Goal: Contribute content: Contribute content

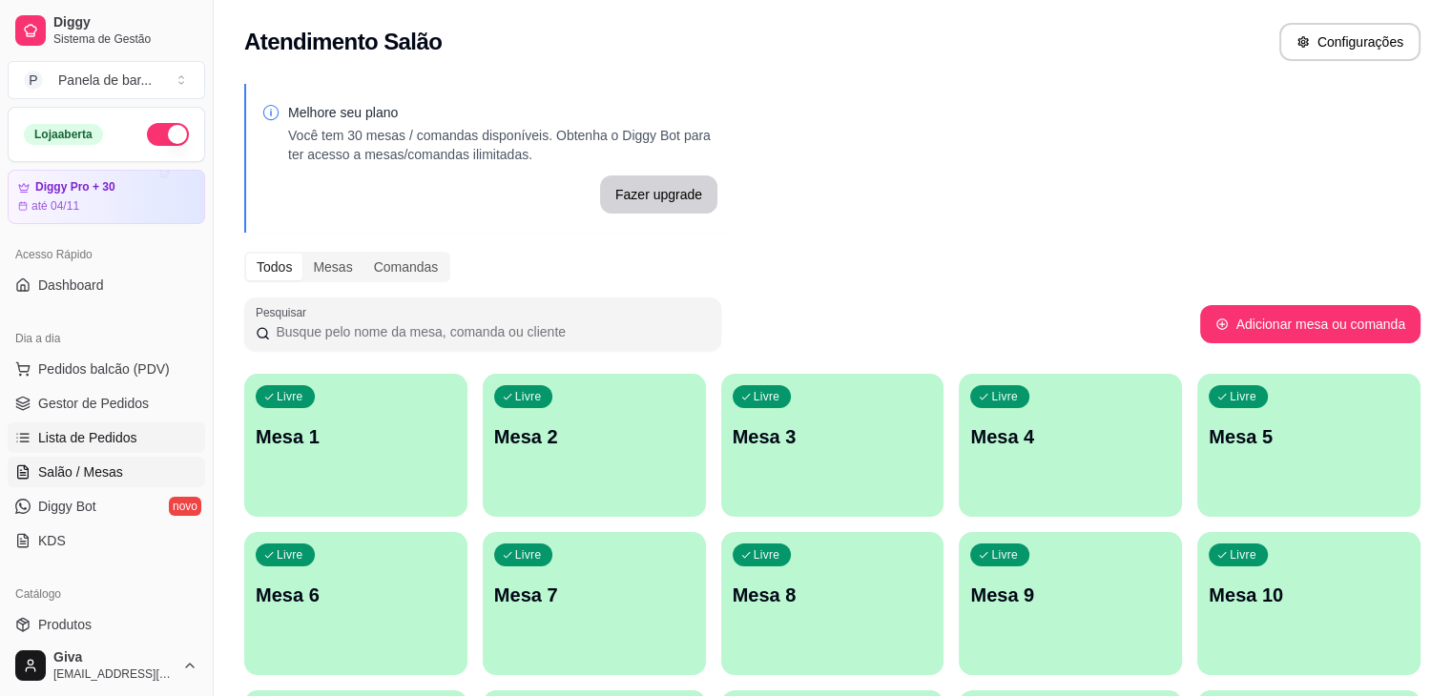
click at [103, 433] on span "Lista de Pedidos" at bounding box center [87, 437] width 99 height 19
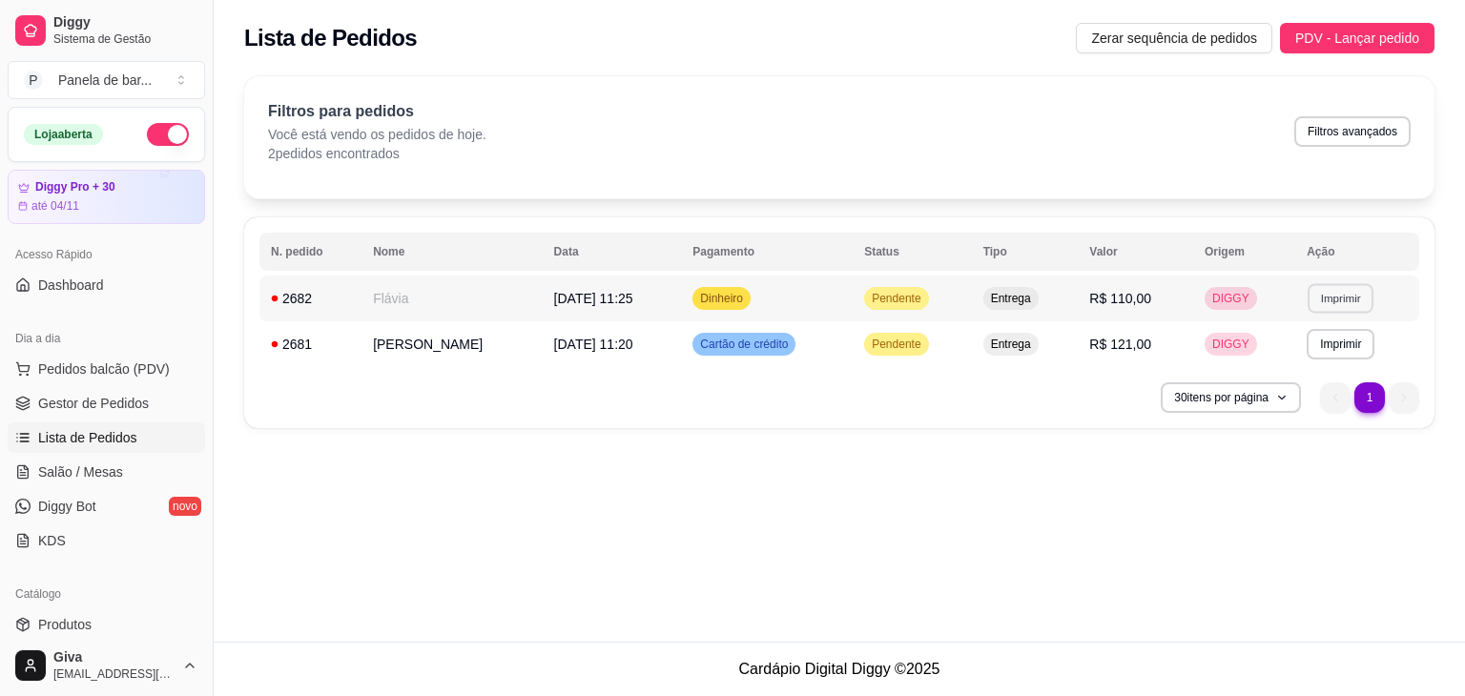
click at [1337, 294] on button "Imprimir" at bounding box center [1341, 298] width 66 height 30
click at [1330, 367] on button "IMPRESSORA" at bounding box center [1305, 365] width 134 height 30
click at [1328, 340] on button "Imprimir" at bounding box center [1341, 344] width 66 height 30
click at [1328, 405] on button "IMPRESSORA" at bounding box center [1305, 411] width 134 height 30
click at [133, 412] on link "Gestor de Pedidos" at bounding box center [106, 403] width 197 height 31
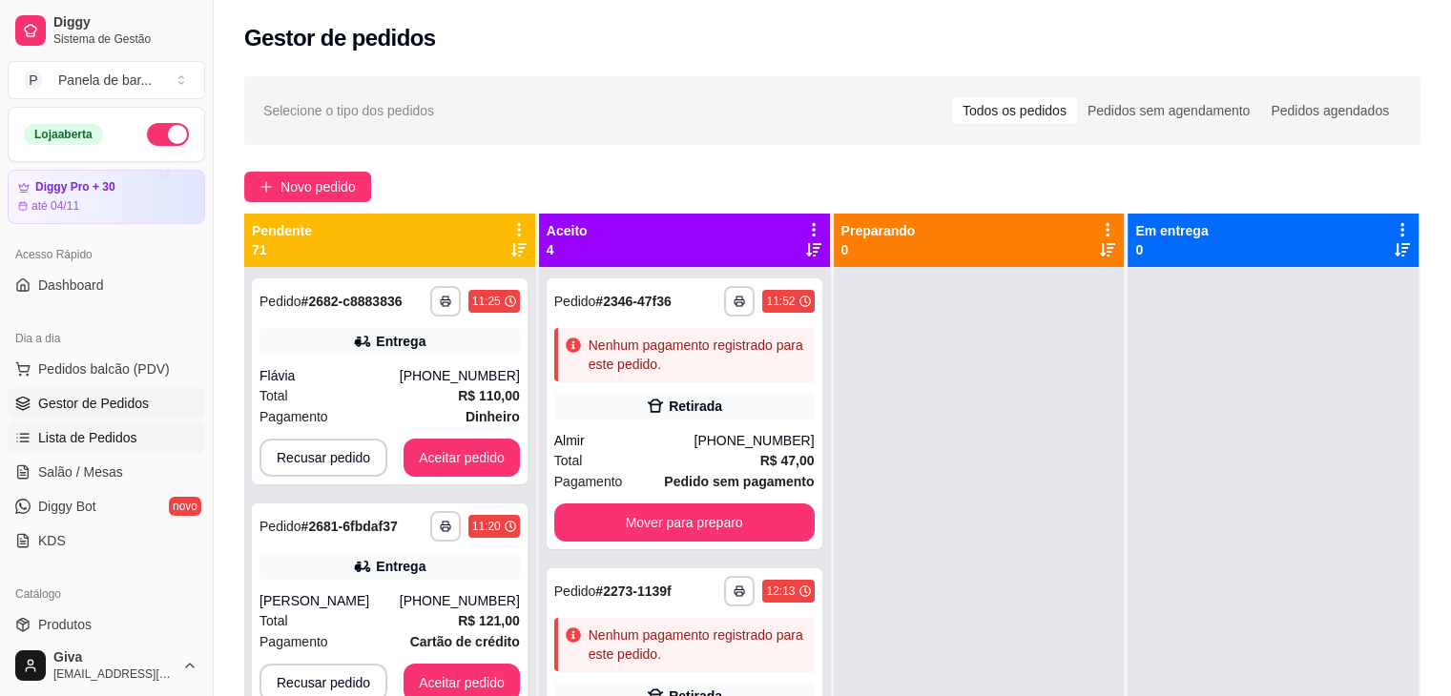
click at [137, 423] on link "Lista de Pedidos" at bounding box center [106, 438] width 197 height 31
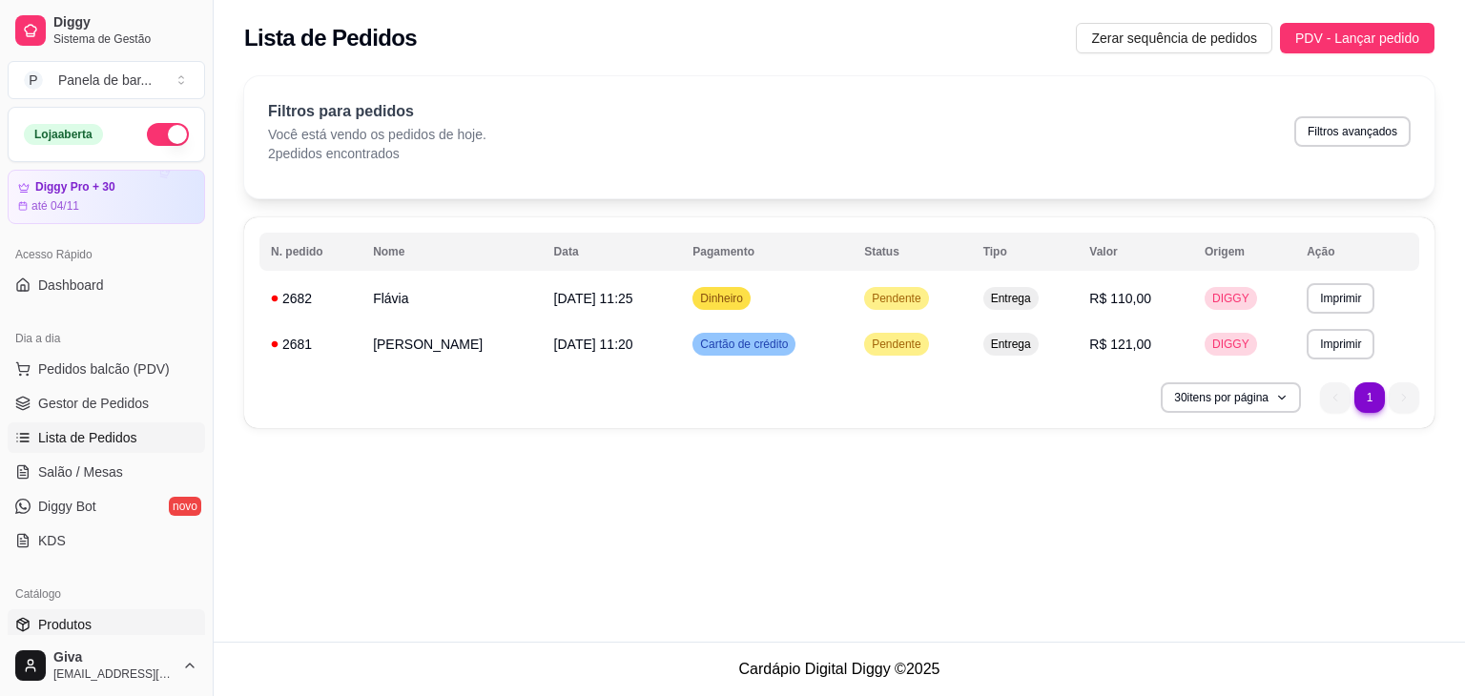
click at [95, 627] on link "Produtos" at bounding box center [106, 624] width 197 height 31
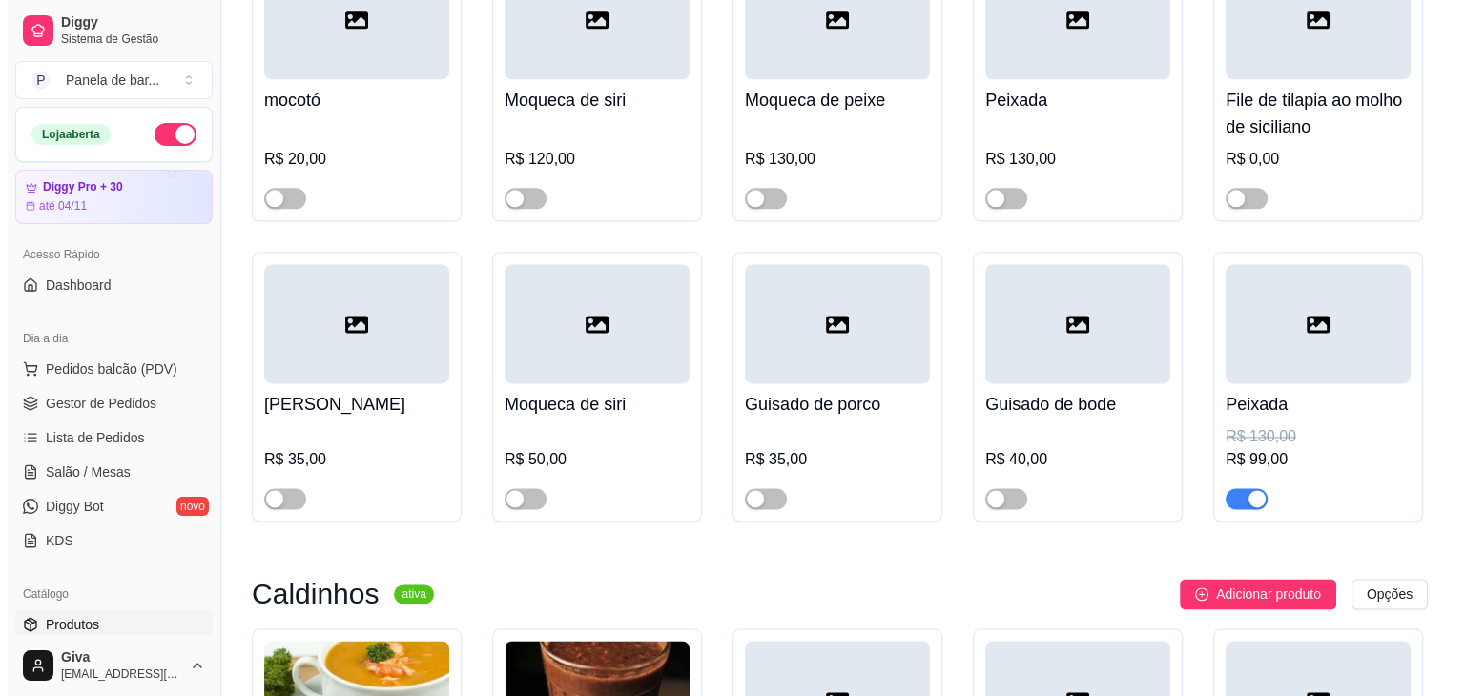
scroll to position [2464, 0]
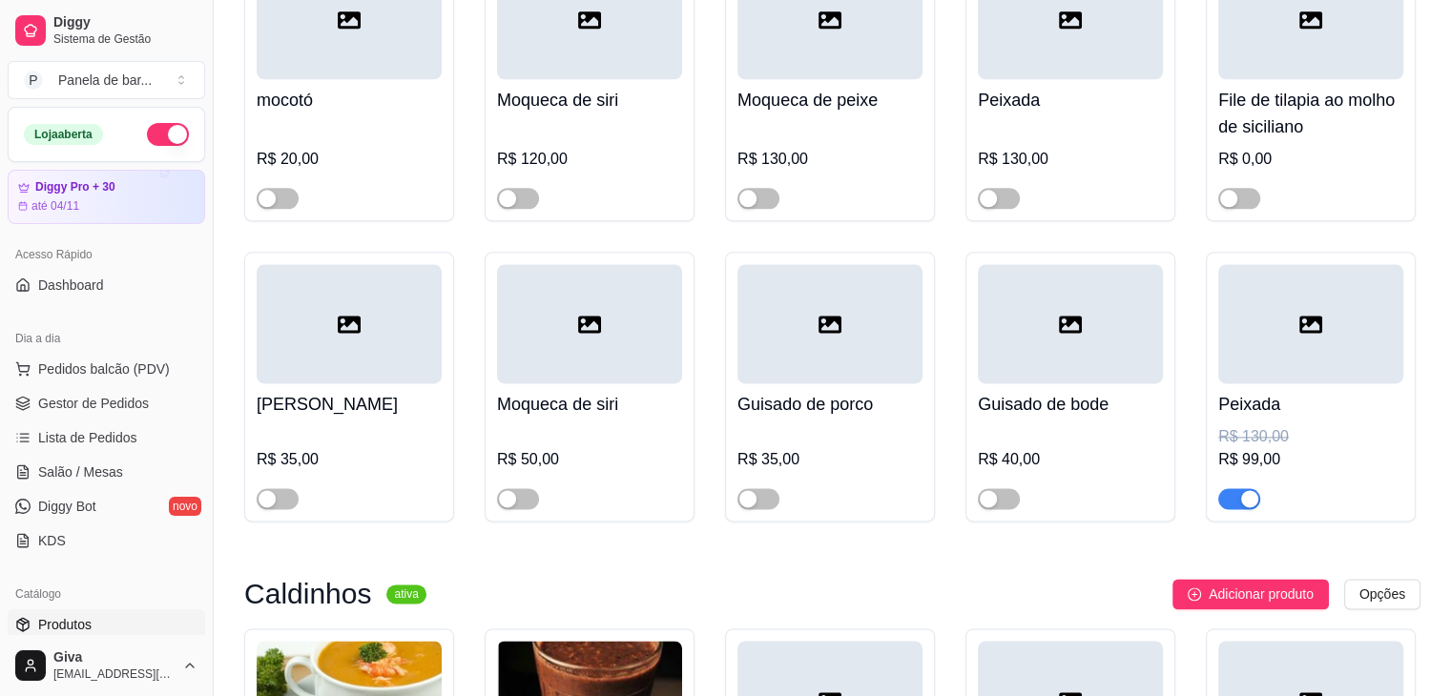
click at [1310, 336] on icon at bounding box center [1310, 324] width 23 height 23
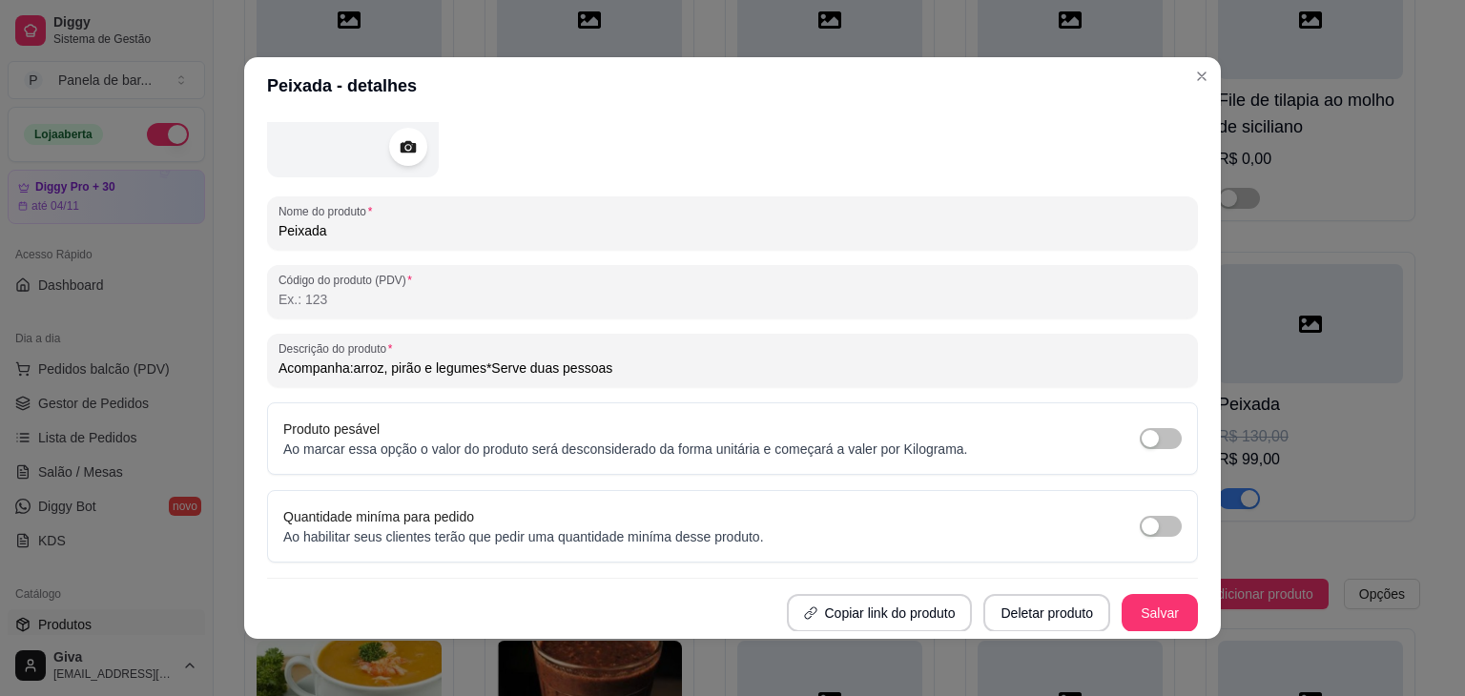
scroll to position [4, 0]
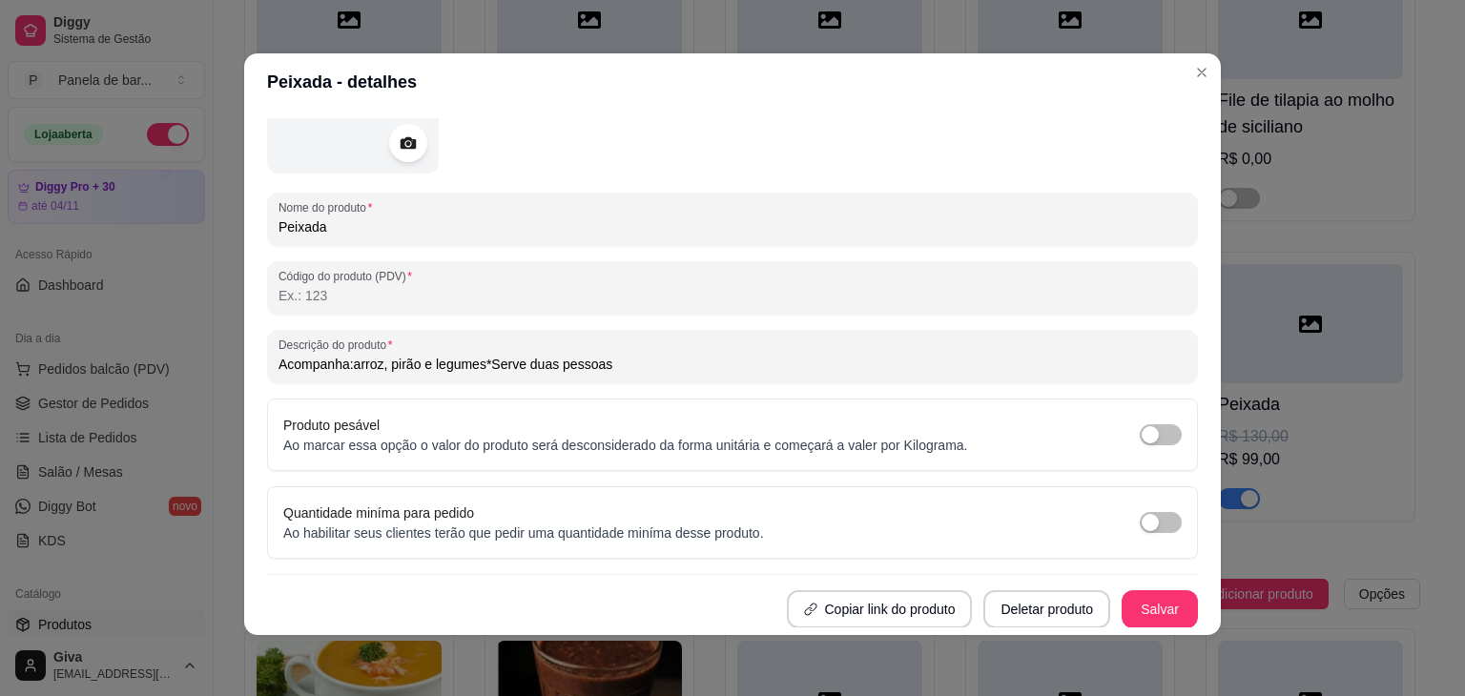
type input "Acompanha:arroz, pirão e legumes*Serve duas pessoas"
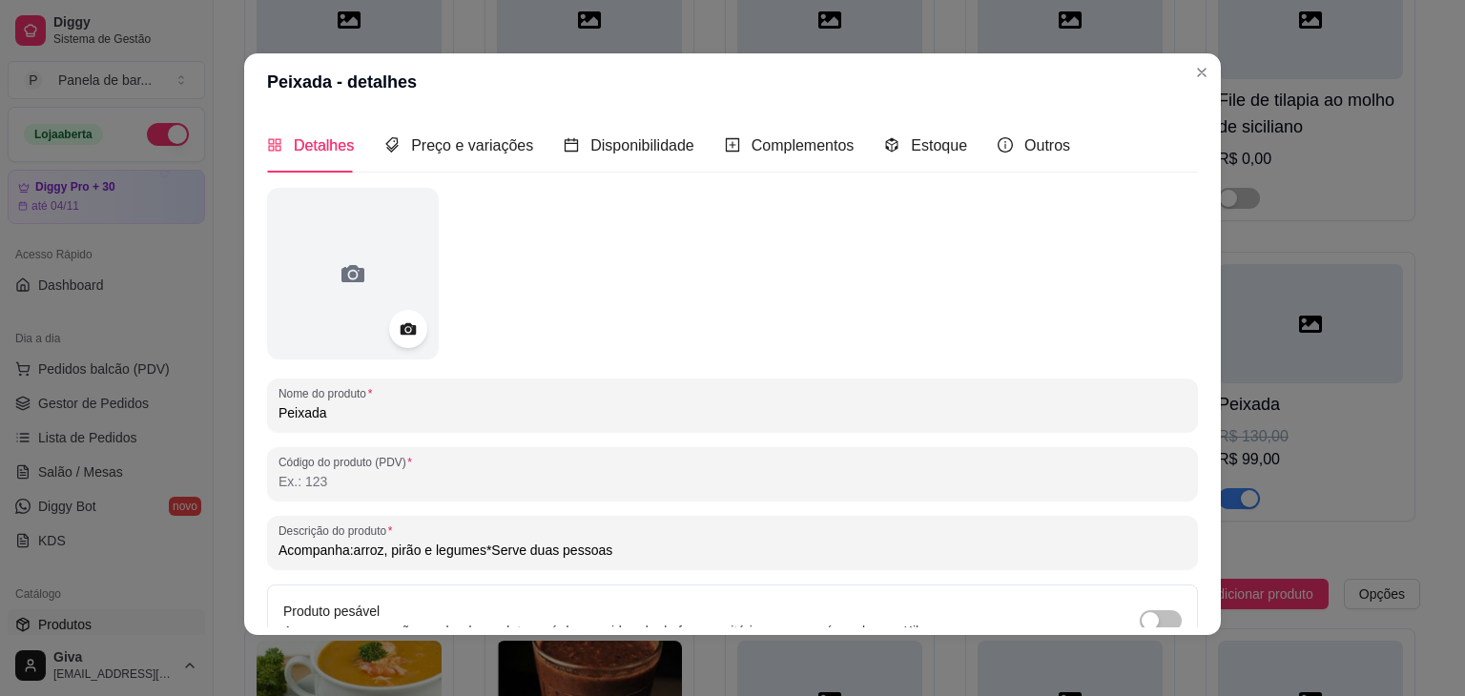
scroll to position [0, 0]
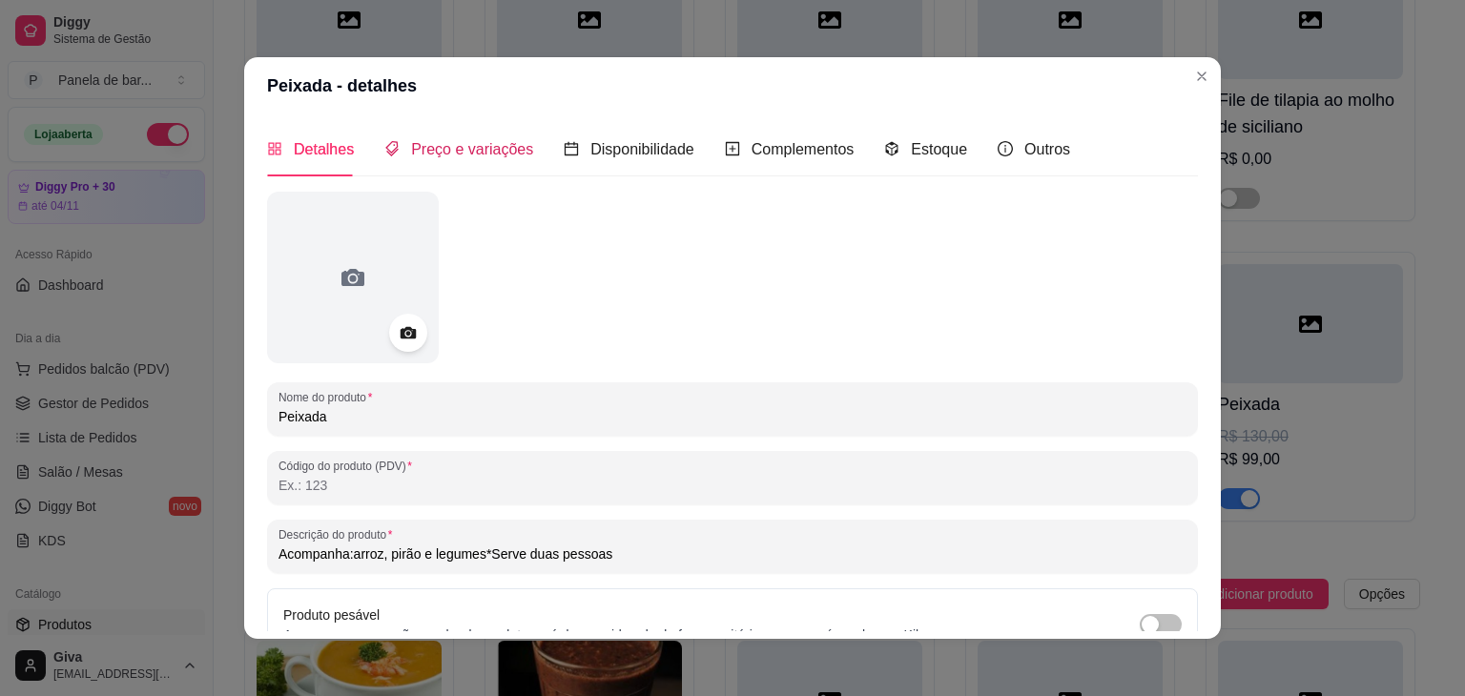
click at [479, 146] on span "Preço e variações" at bounding box center [472, 149] width 122 height 16
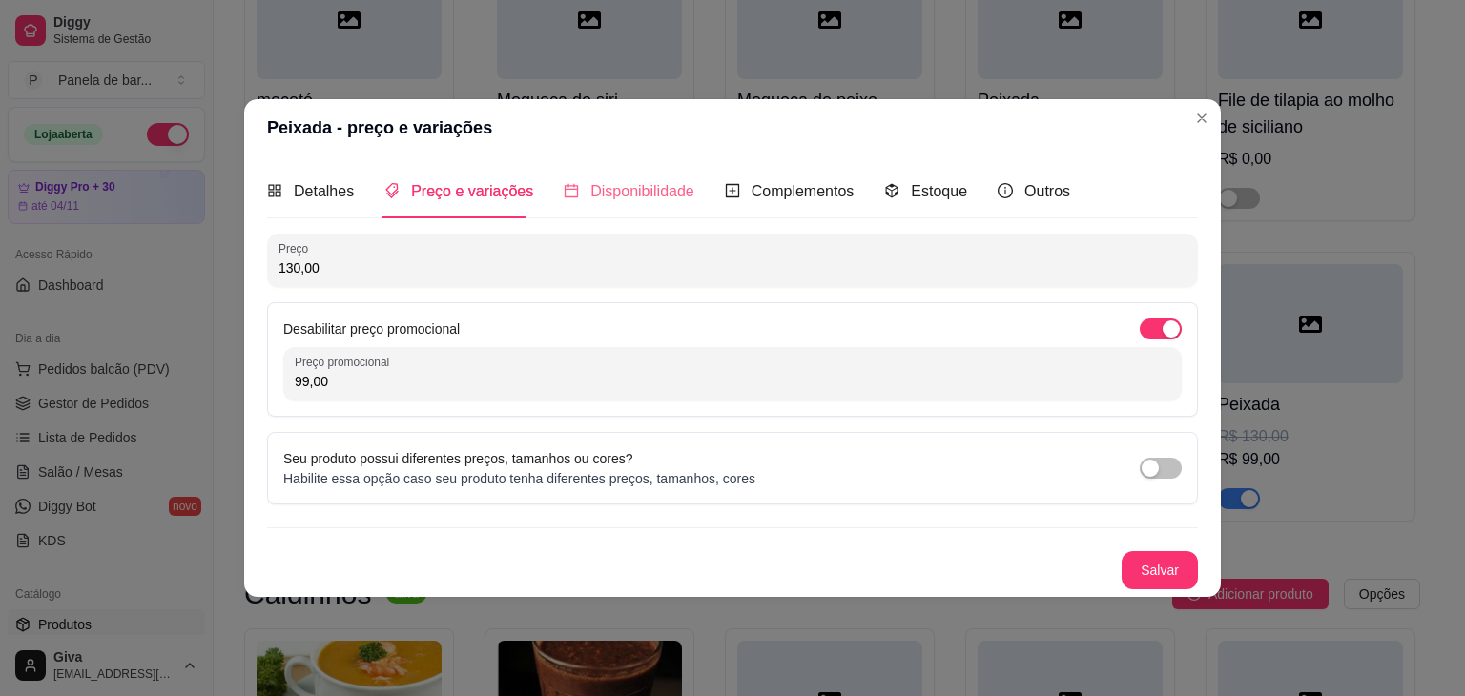
click at [614, 206] on div "Disponibilidade" at bounding box center [629, 191] width 131 height 54
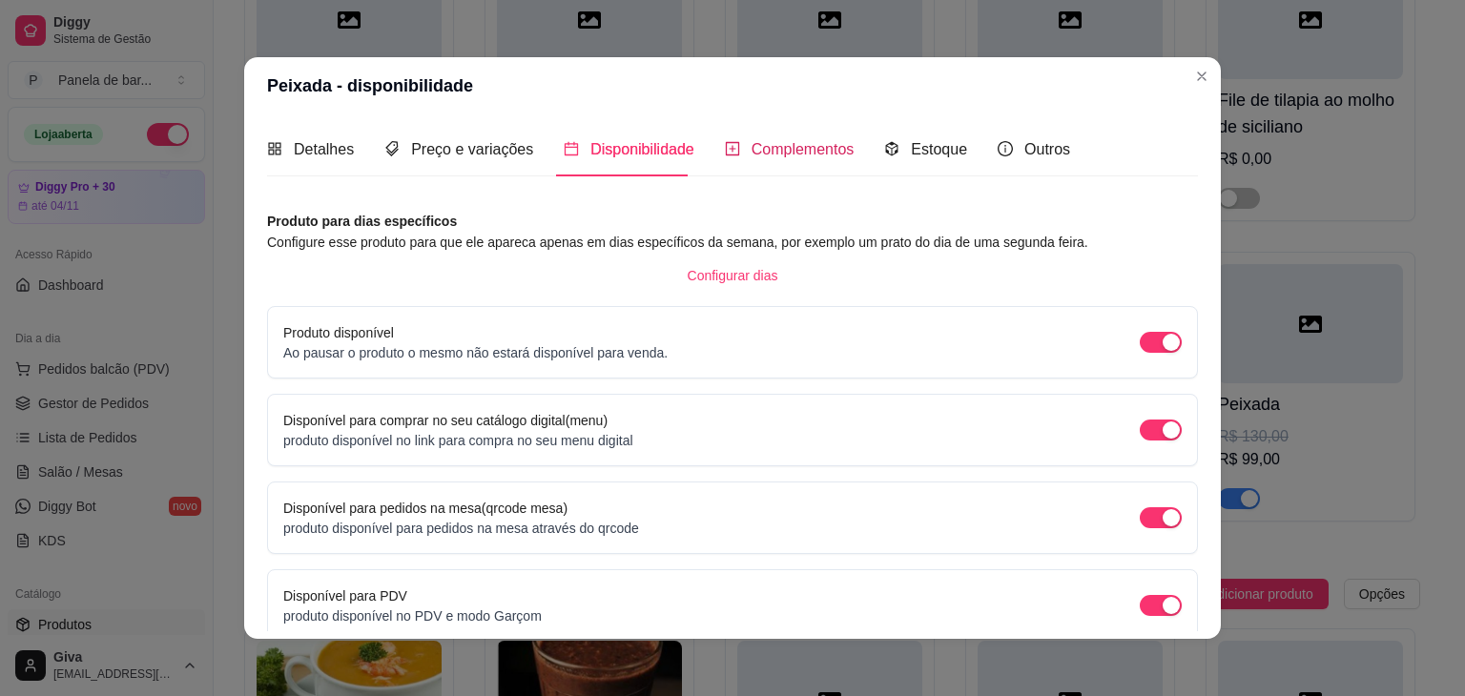
click at [763, 142] on span "Complementos" at bounding box center [803, 149] width 103 height 16
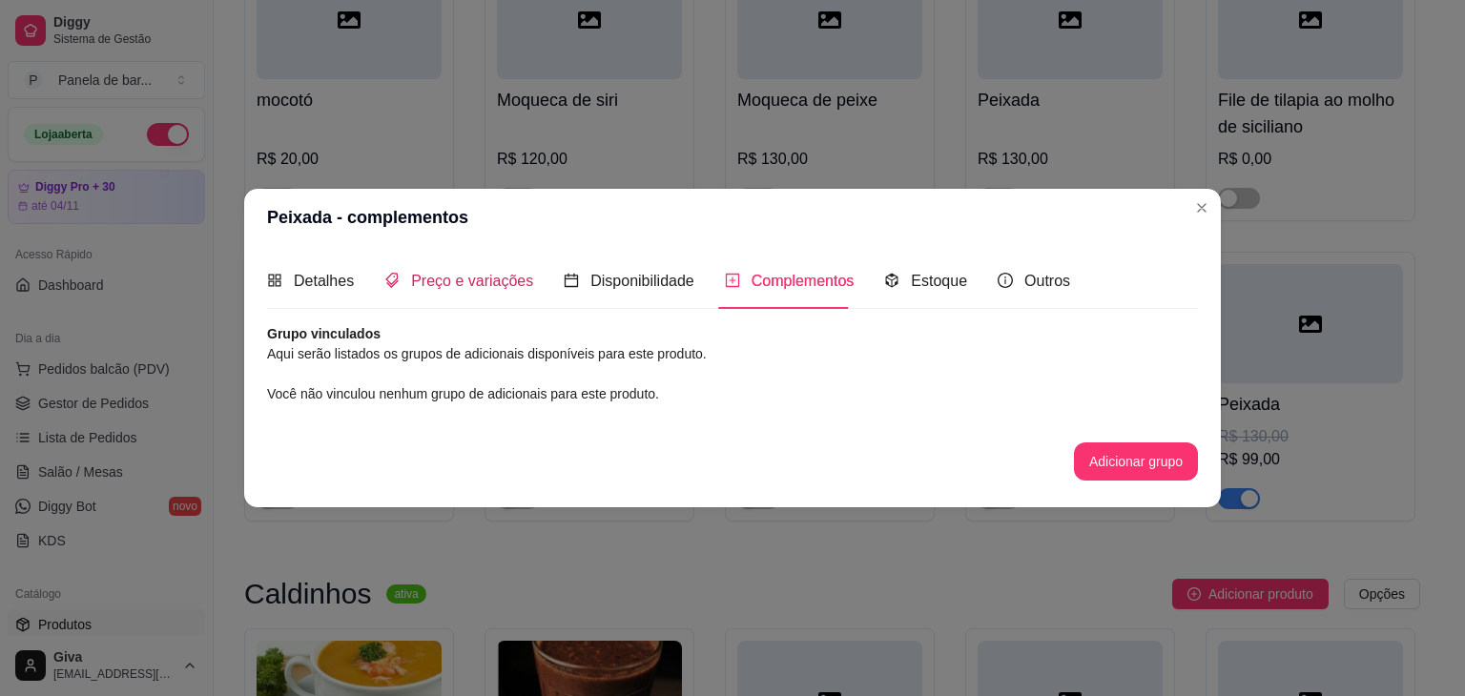
click at [503, 280] on span "Preço e variações" at bounding box center [472, 281] width 122 height 16
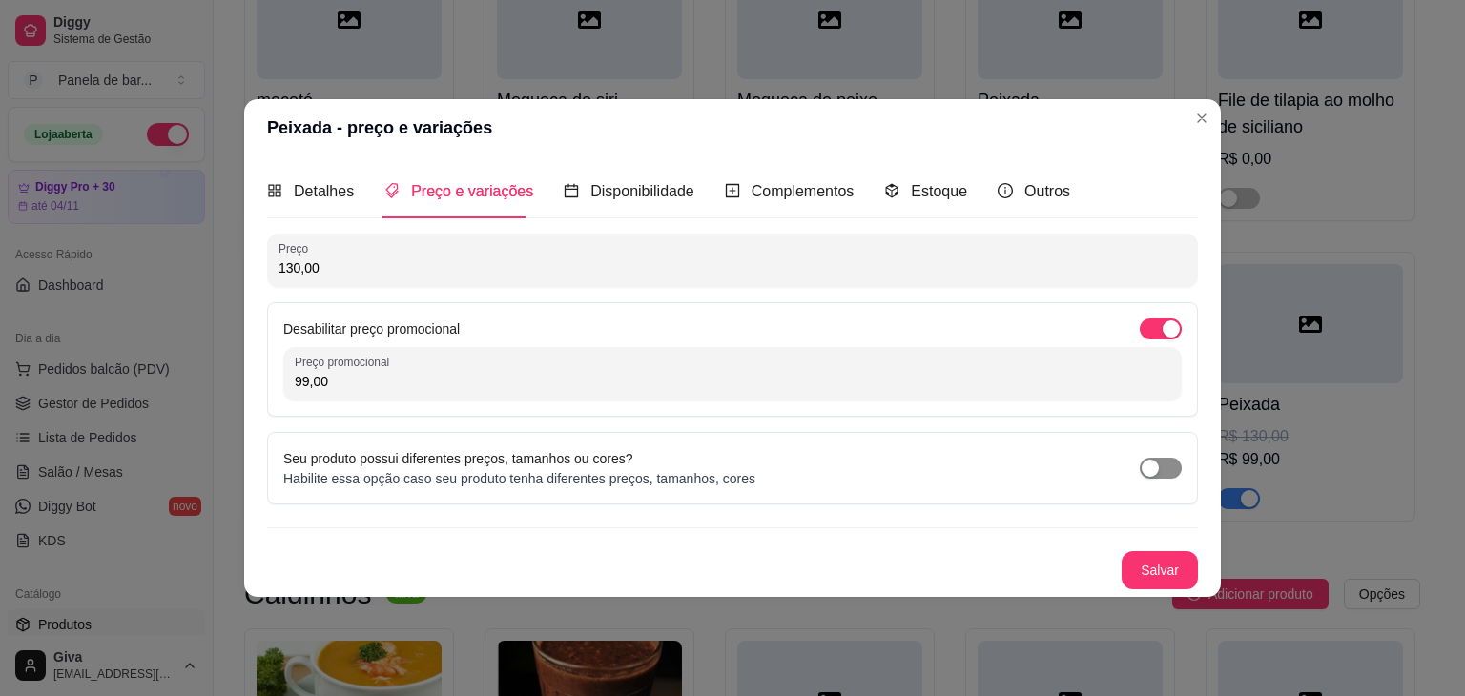
click at [1149, 468] on div "button" at bounding box center [1150, 468] width 17 height 17
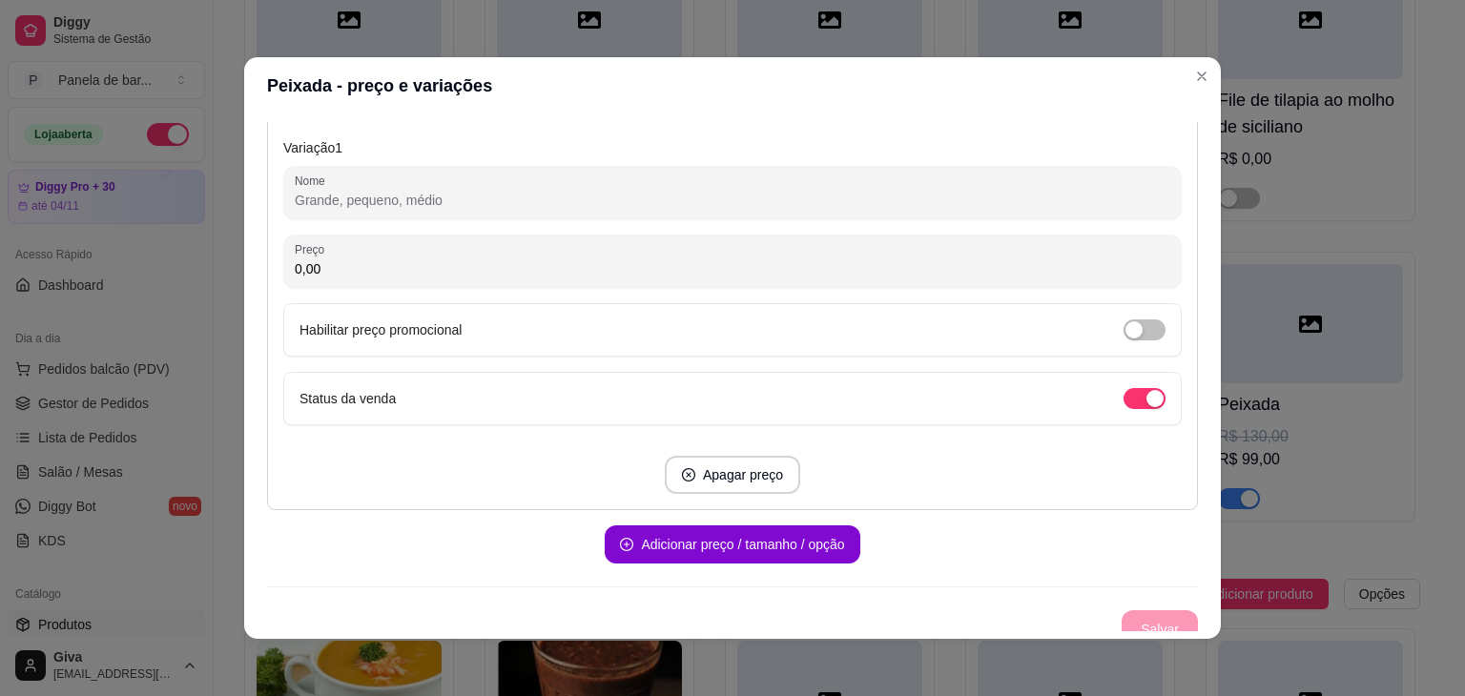
scroll to position [411, 0]
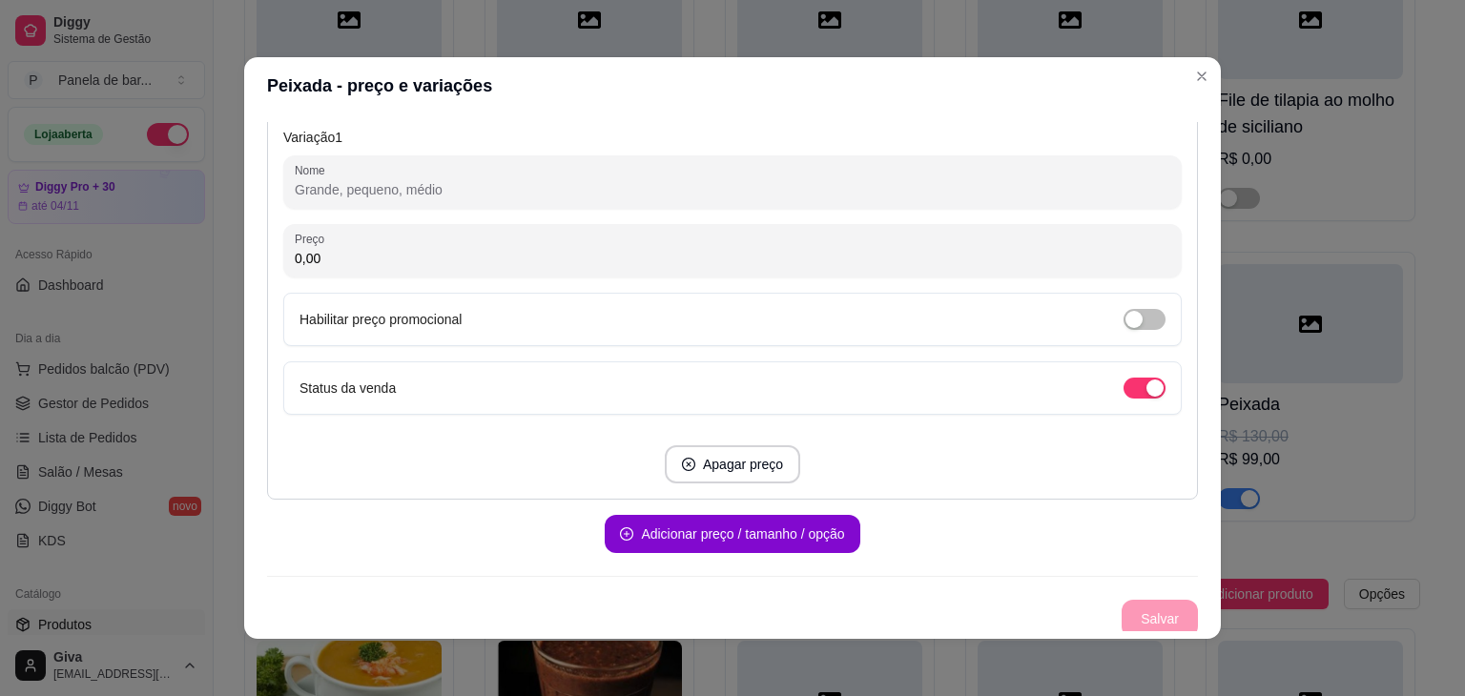
click at [594, 197] on input "Nome" at bounding box center [733, 189] width 876 height 19
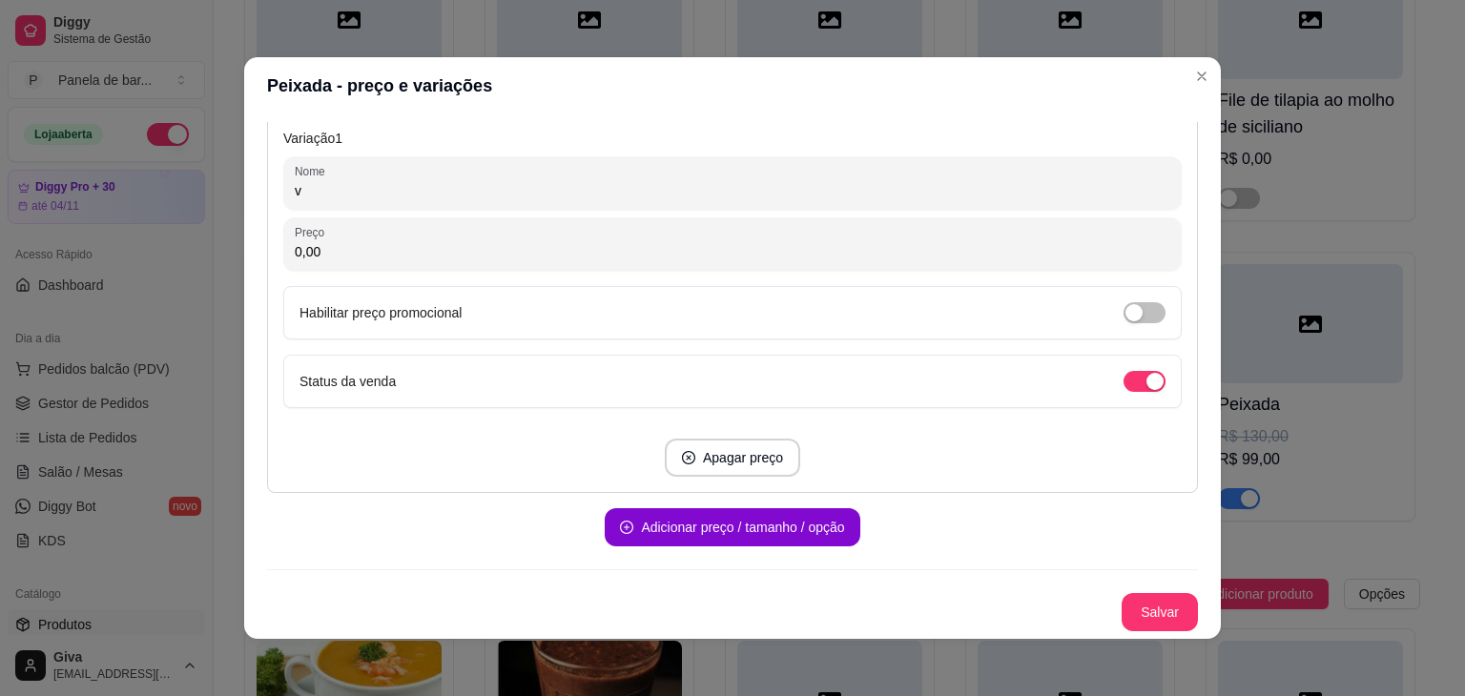
scroll to position [408, 0]
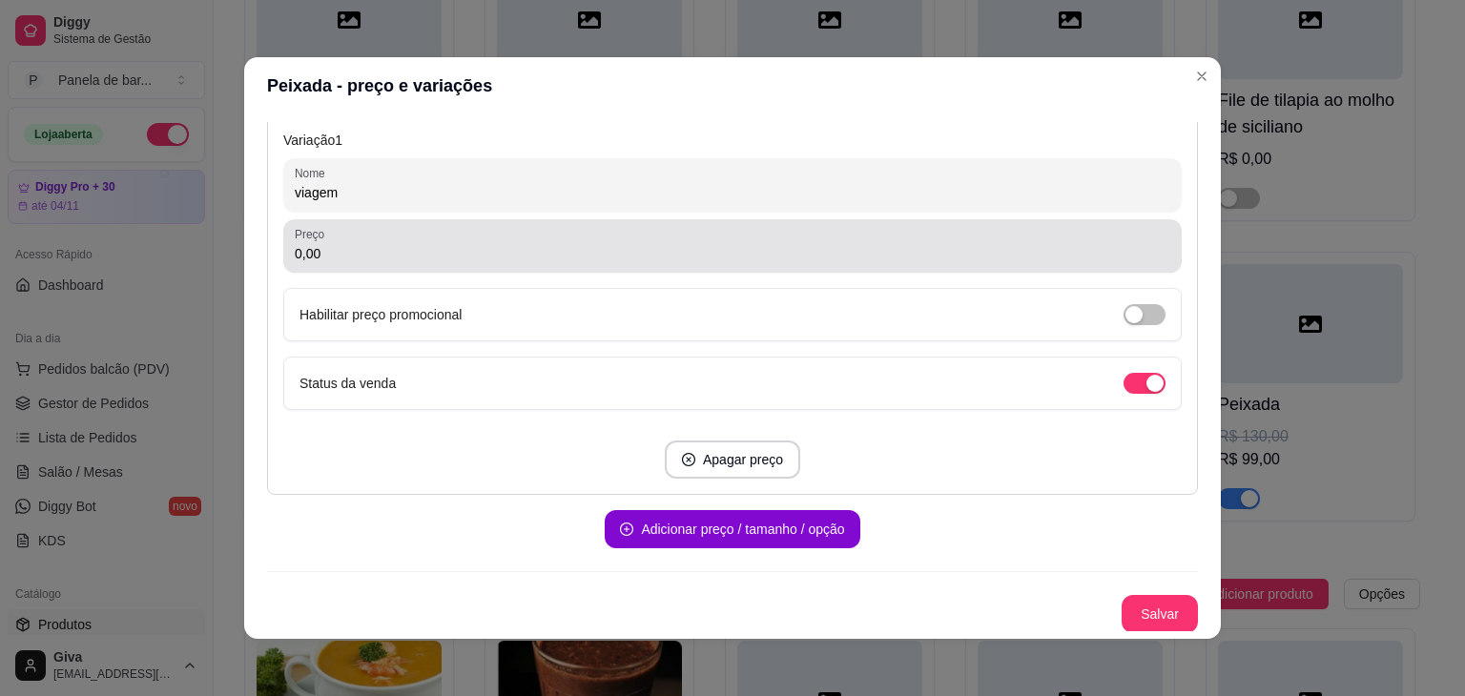
type input "viagem"
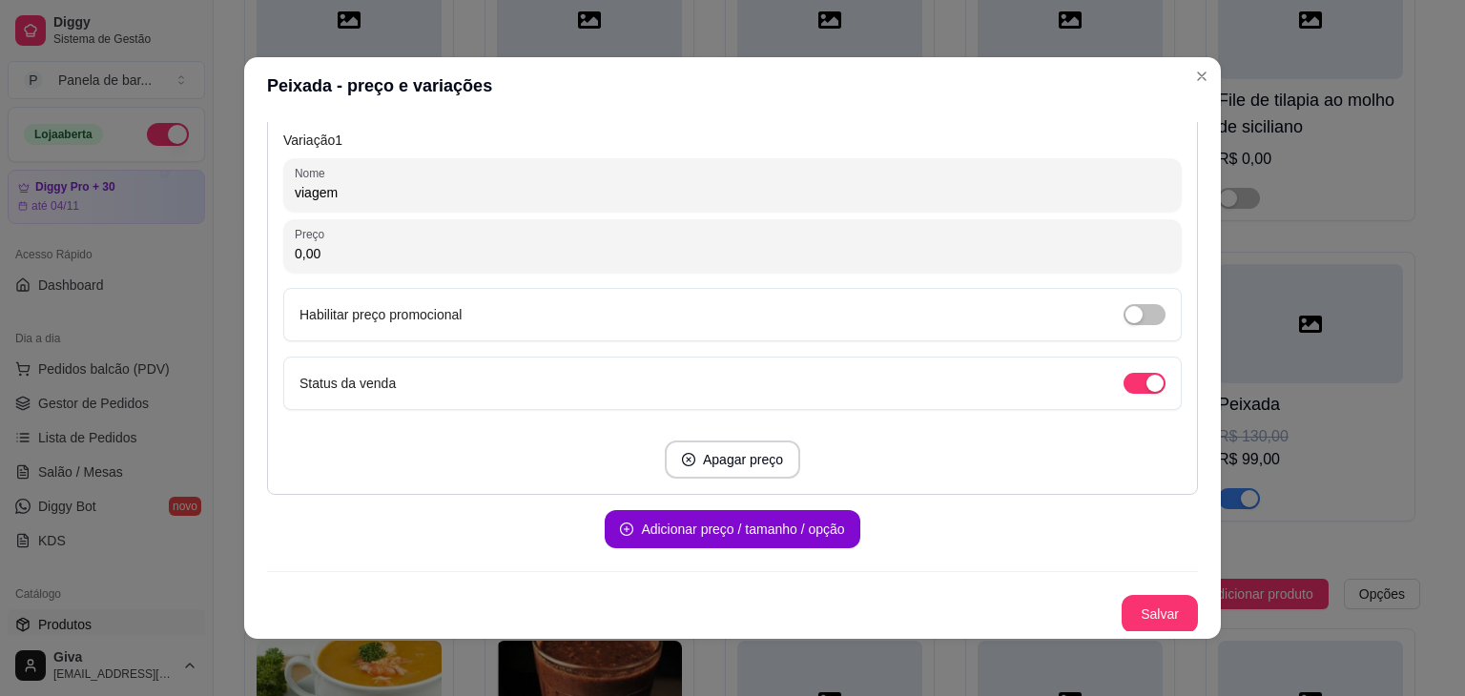
click at [593, 244] on input "0,00" at bounding box center [733, 253] width 876 height 19
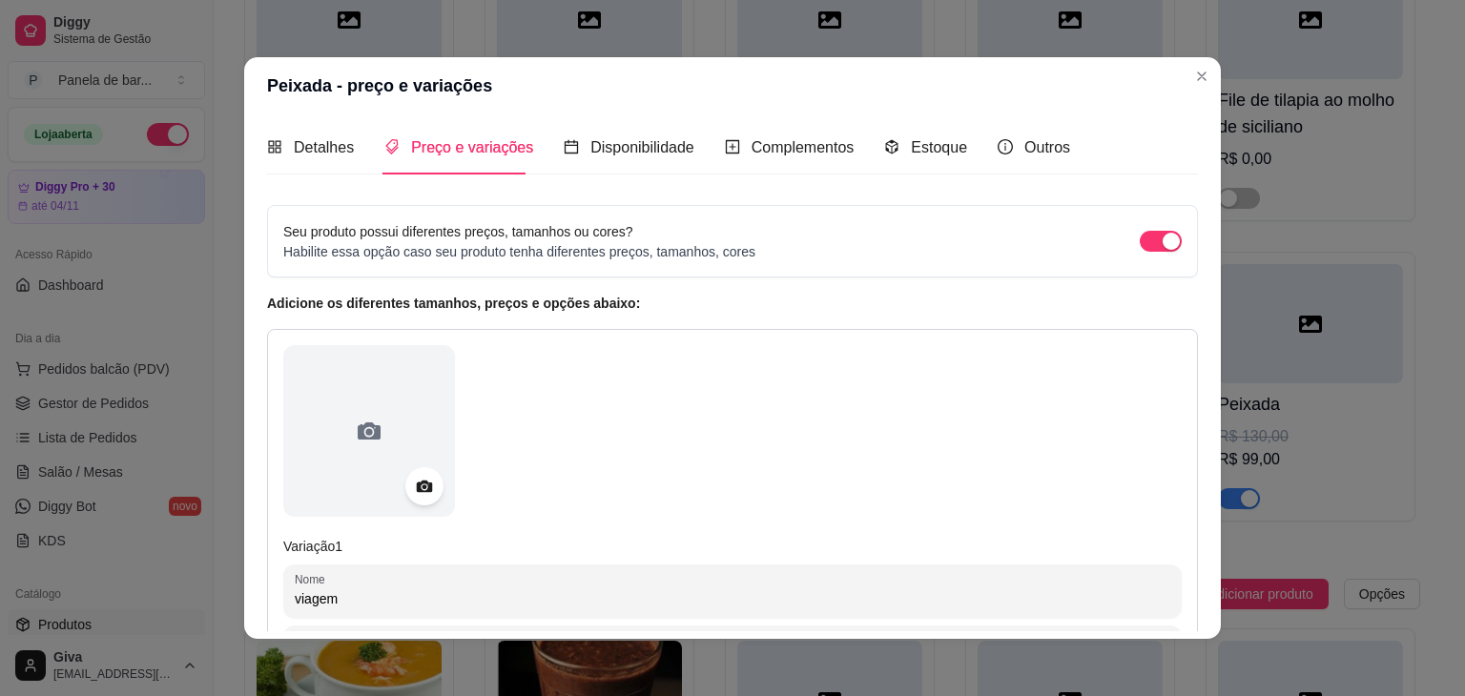
scroll to position [0, 0]
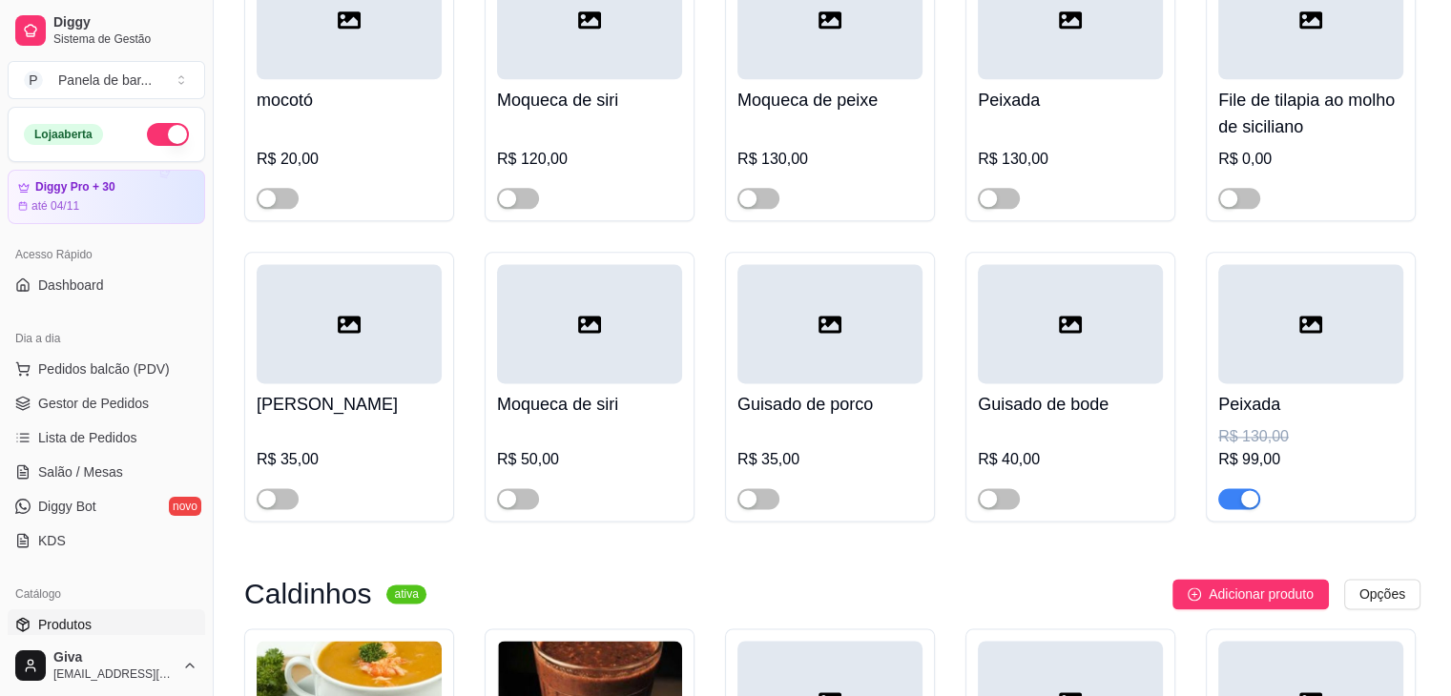
click at [1243, 333] on div at bounding box center [1310, 323] width 185 height 119
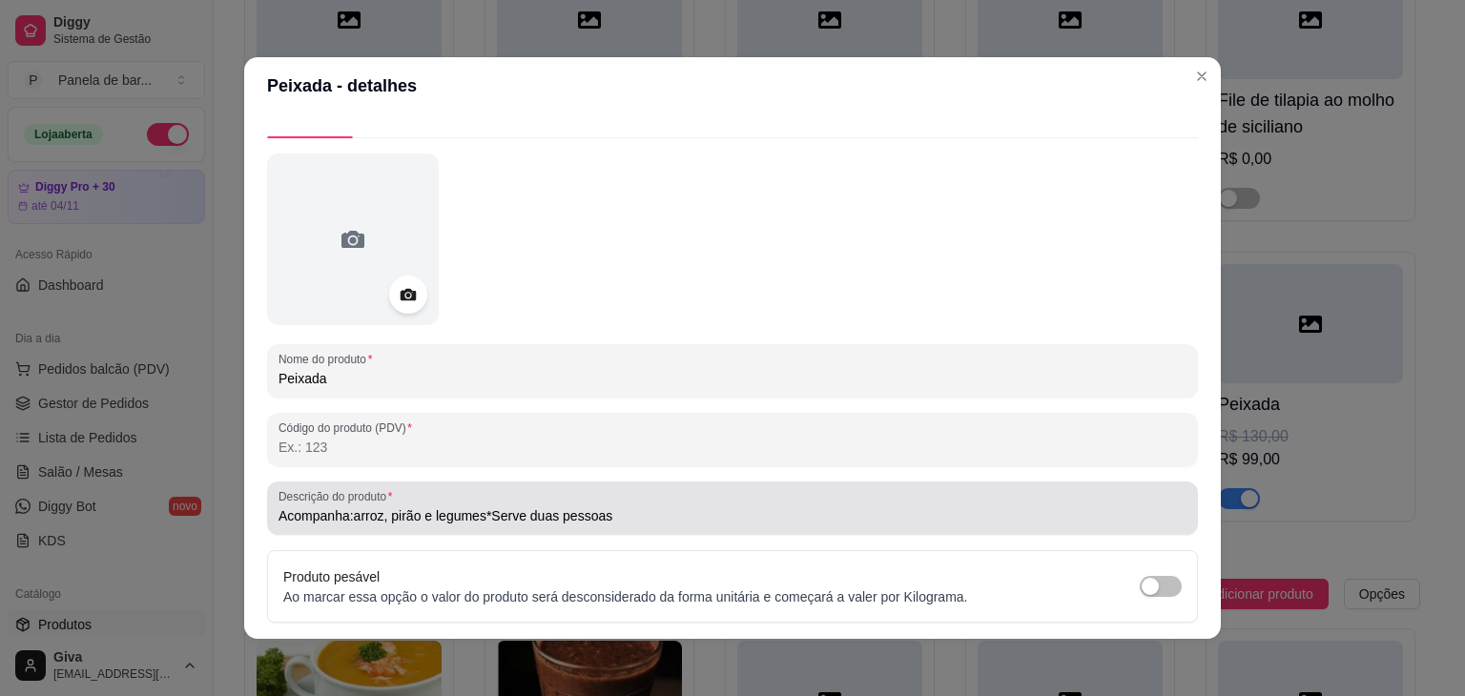
scroll to position [36, 0]
type input "Acompanha:arroz, pirão e legumes*Serve duas pessoas"
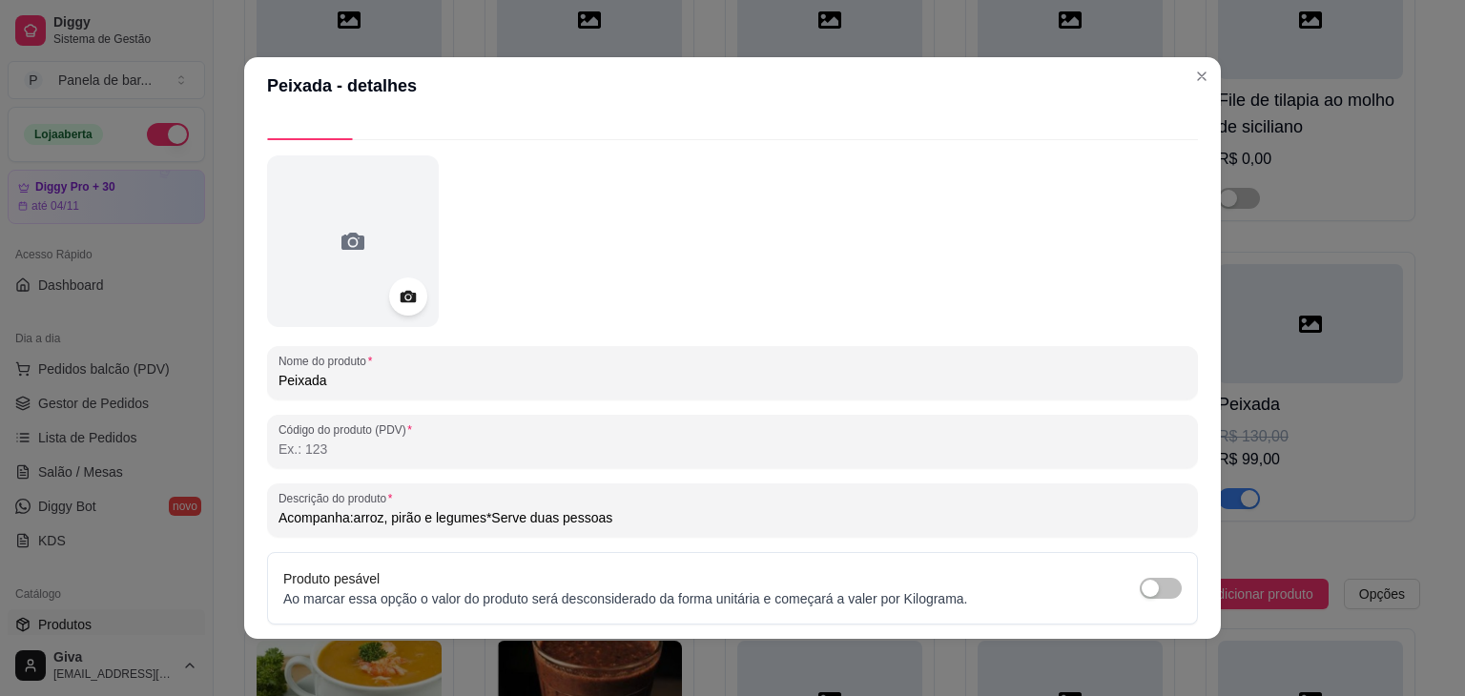
scroll to position [0, 0]
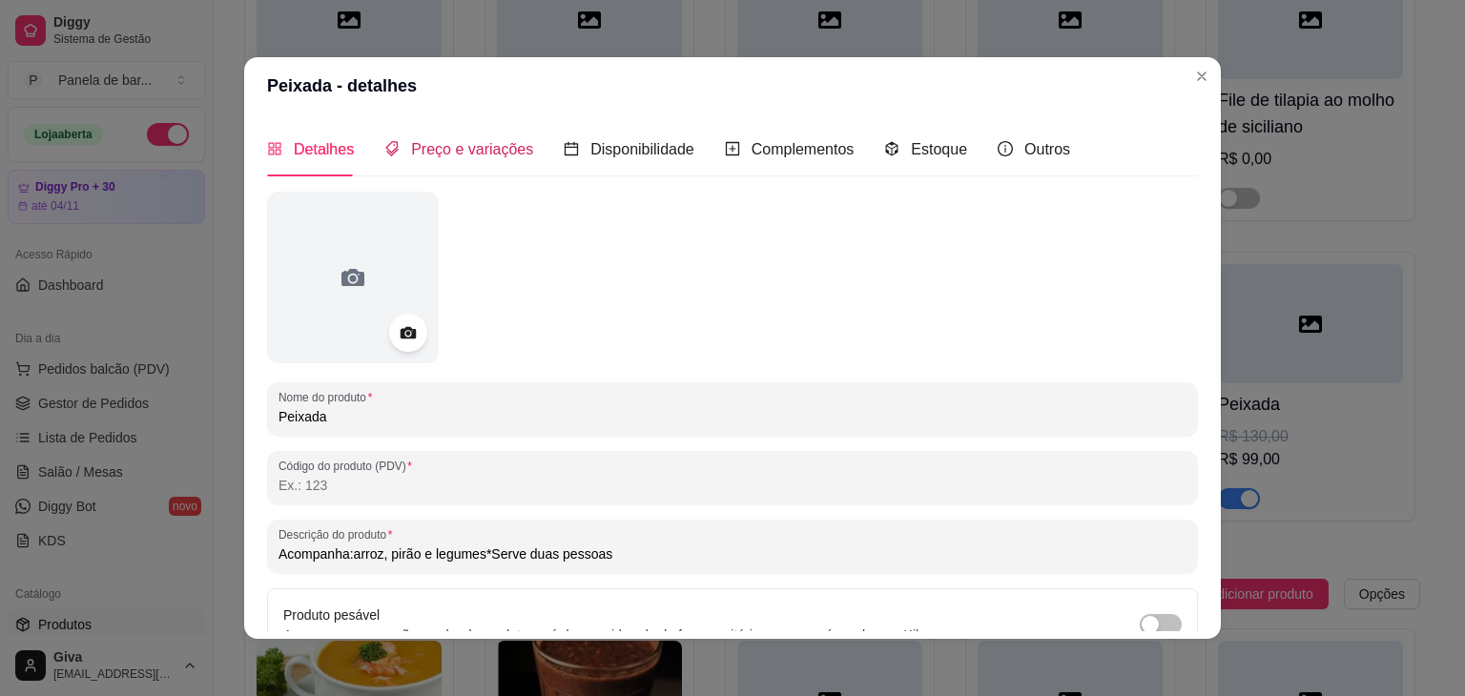
click at [487, 156] on span "Preço e variações" at bounding box center [472, 149] width 122 height 16
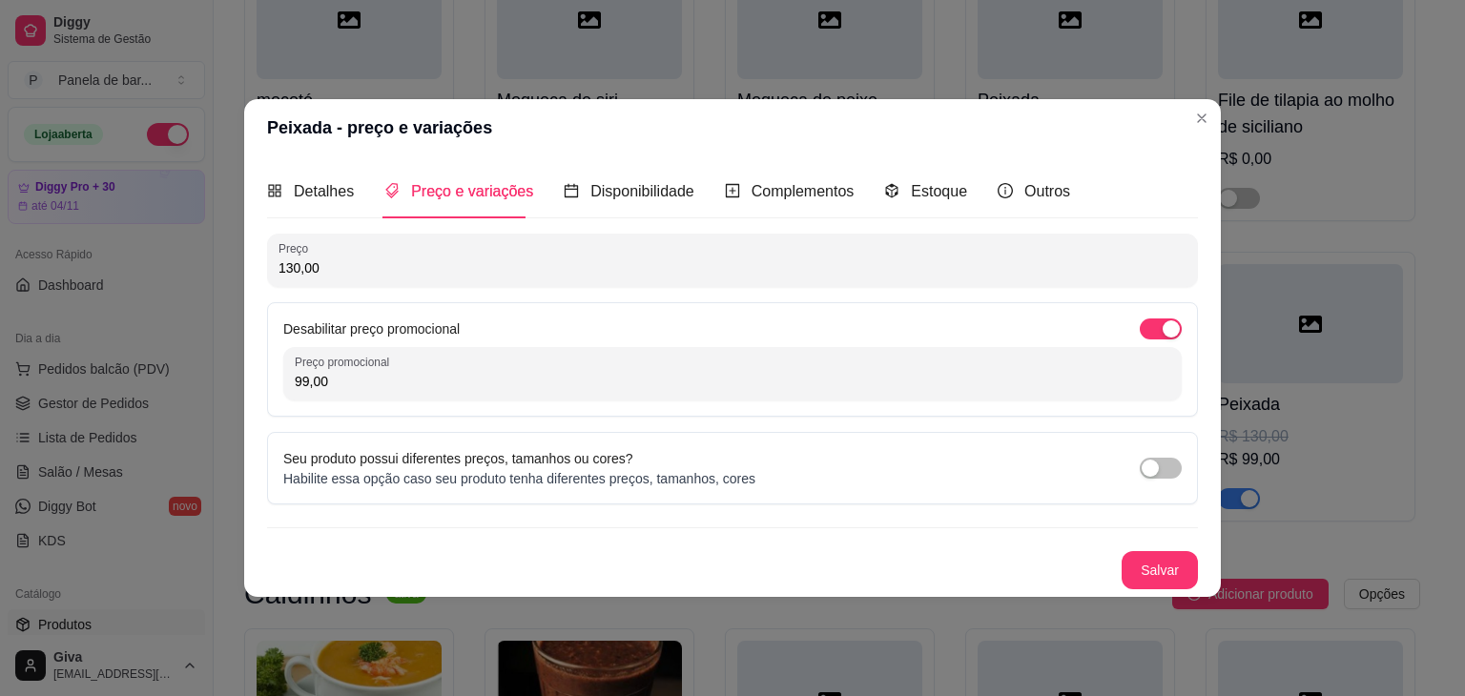
click at [434, 385] on input "99,00" at bounding box center [733, 381] width 876 height 19
type input "99,90"
click at [1175, 576] on button "Salvar" at bounding box center [1160, 570] width 74 height 37
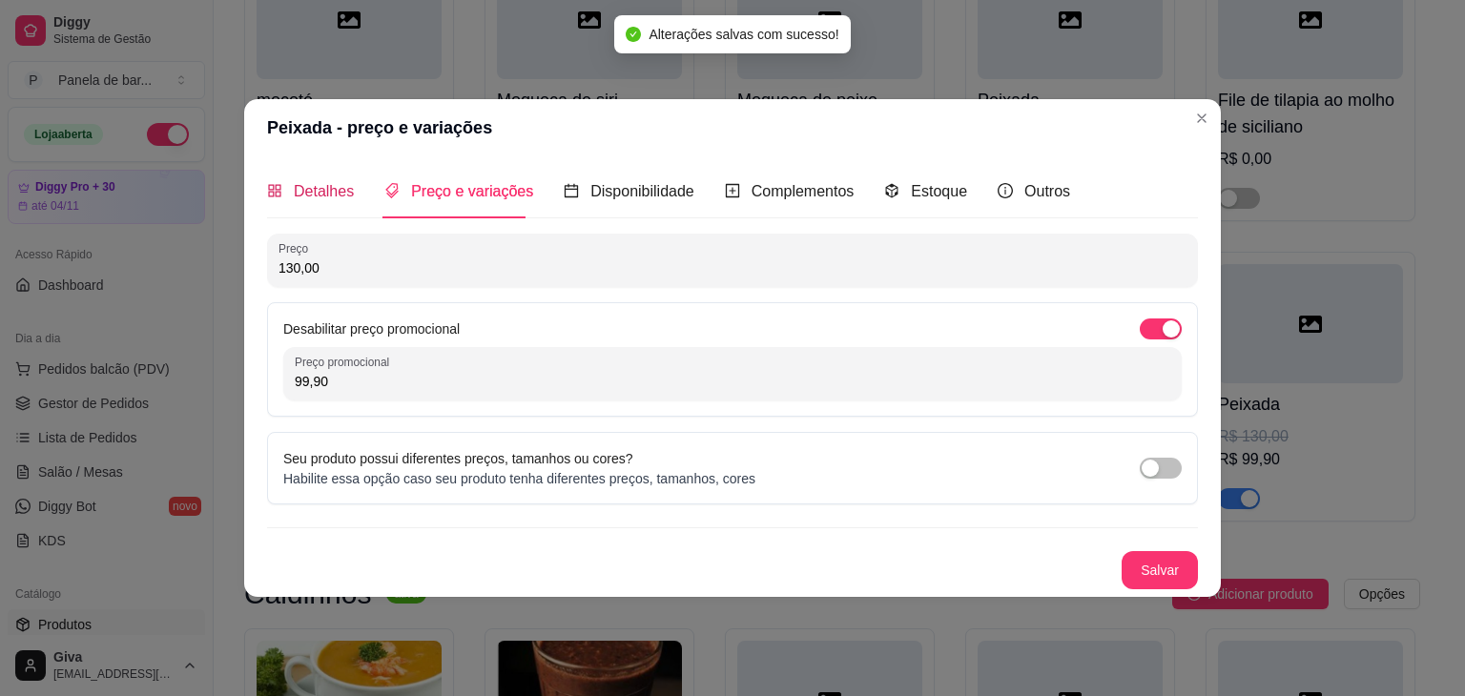
click at [315, 183] on span "Detalhes" at bounding box center [324, 191] width 60 height 16
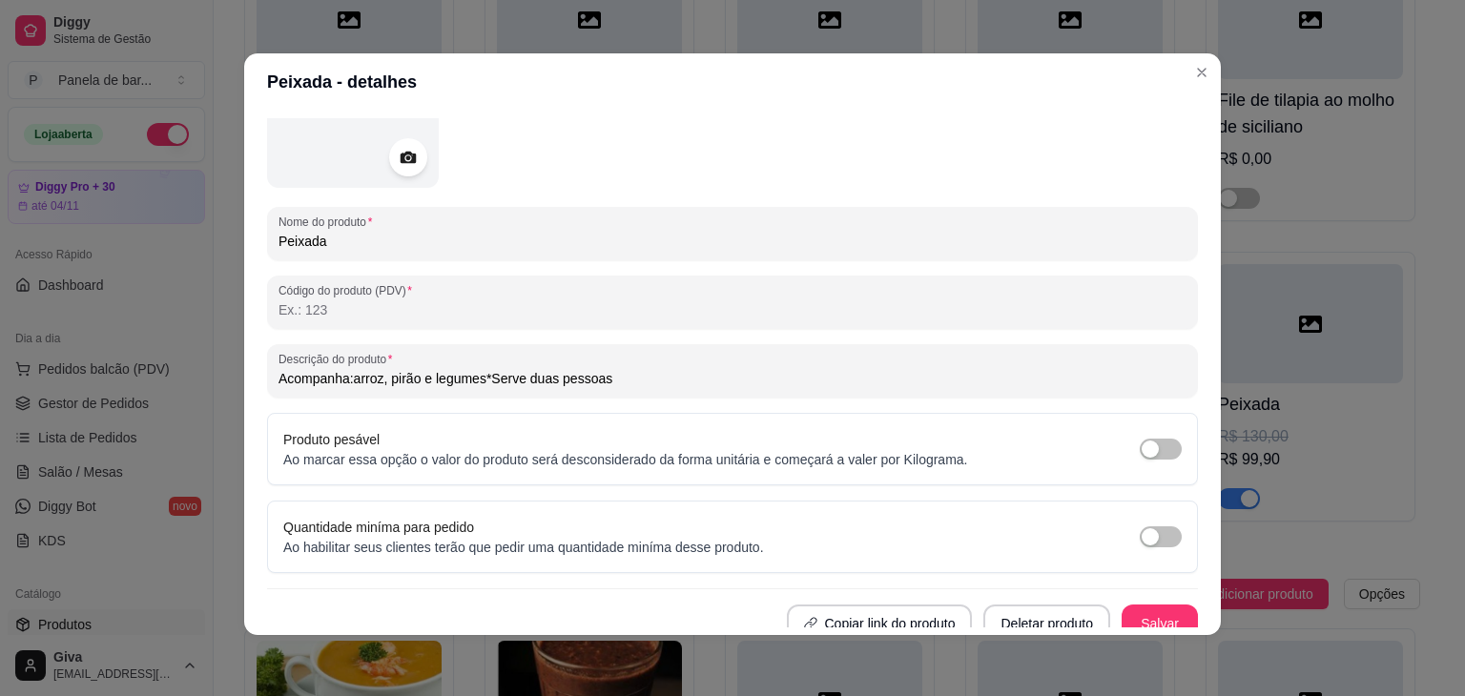
scroll to position [186, 0]
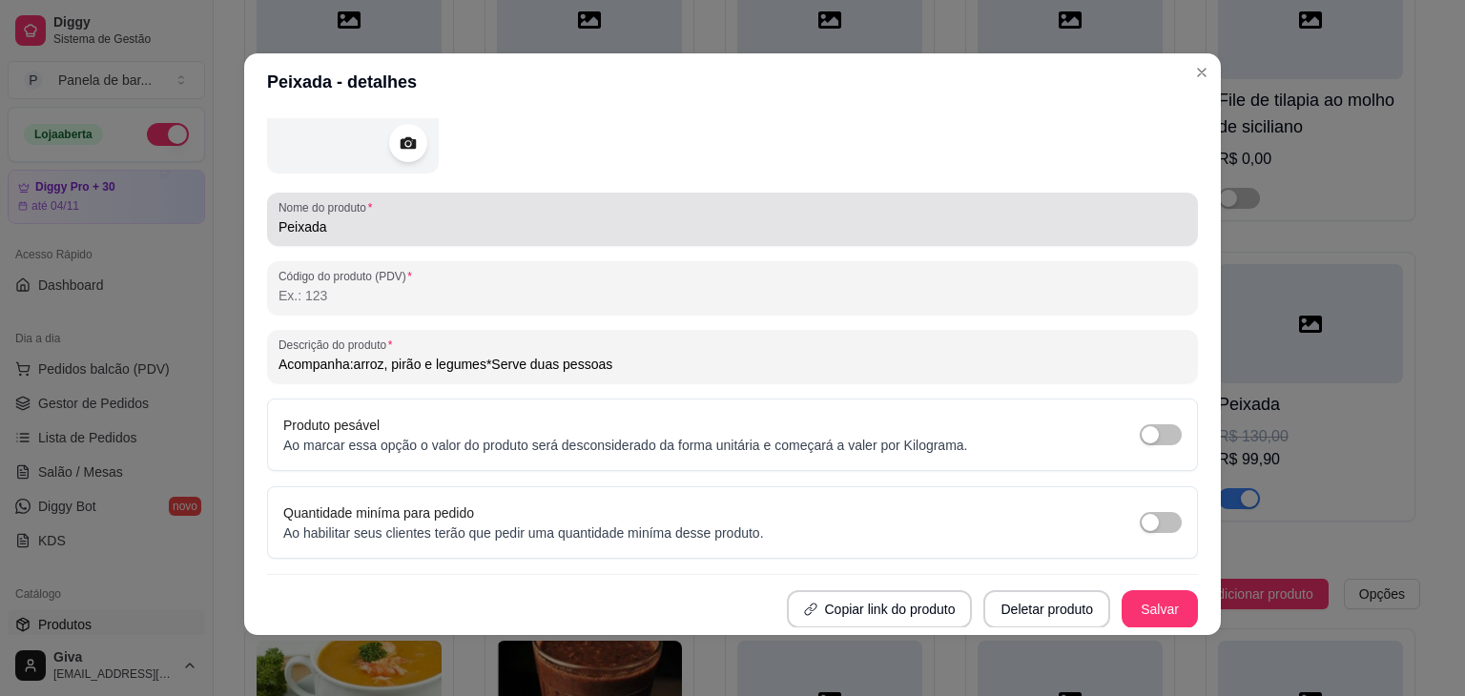
type input "Acompanha:arroz, pirão e legumes*Serve duas pessoas"
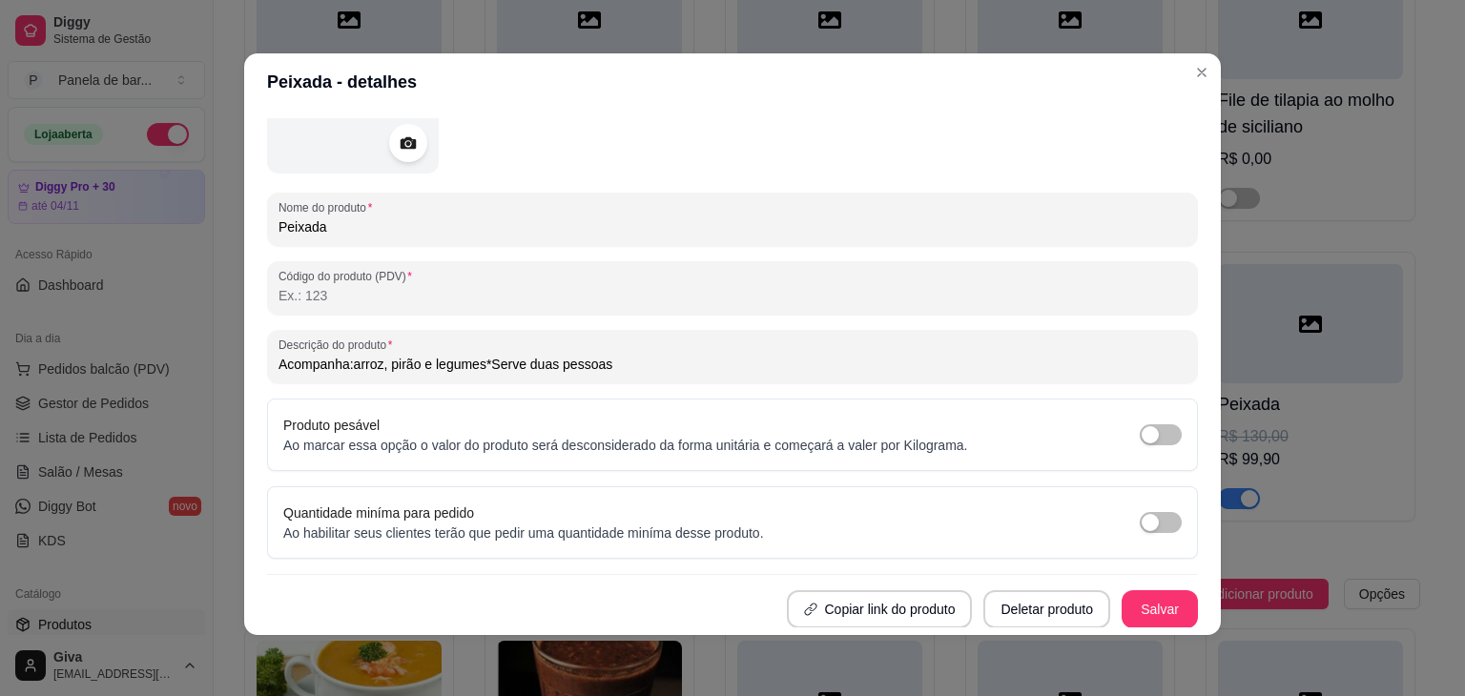
scroll to position [0, 0]
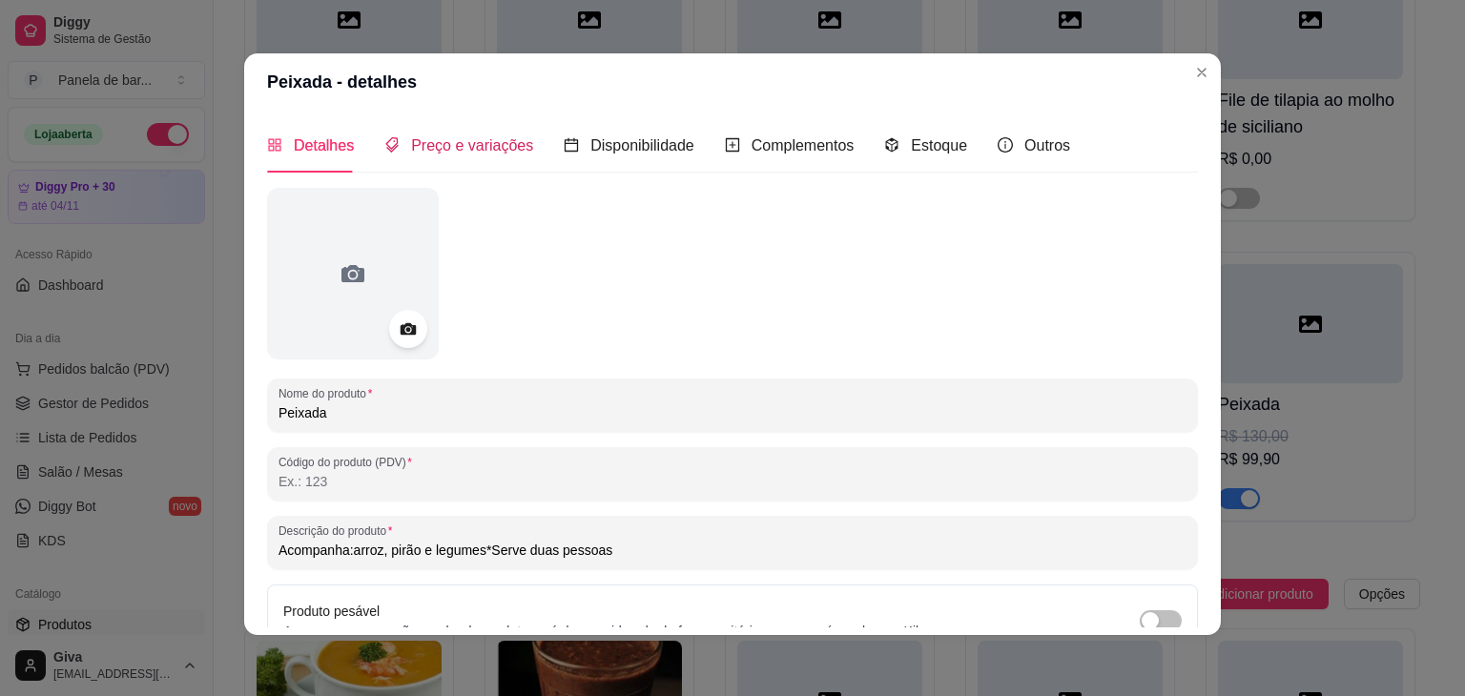
click at [468, 157] on div "Preço e variações" at bounding box center [458, 146] width 149 height 24
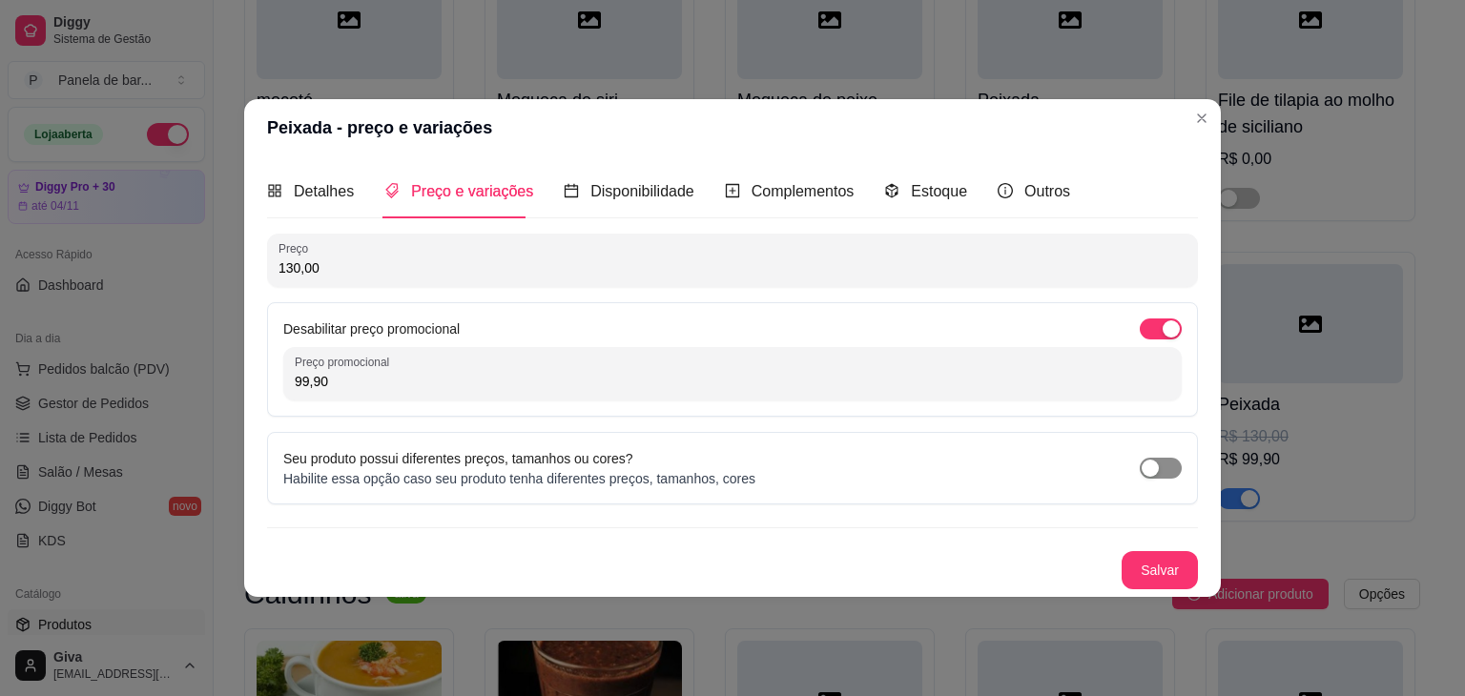
click at [1175, 459] on span "button" at bounding box center [1161, 468] width 42 height 21
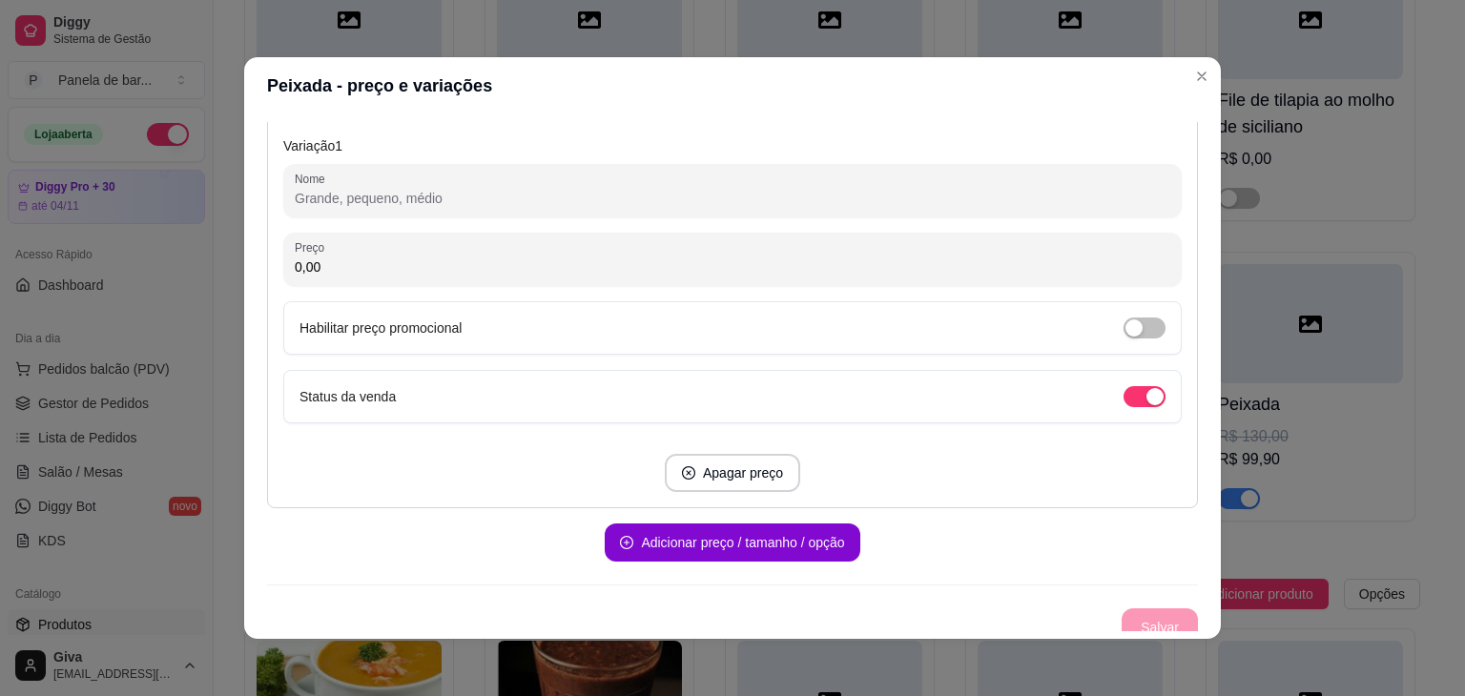
scroll to position [416, 0]
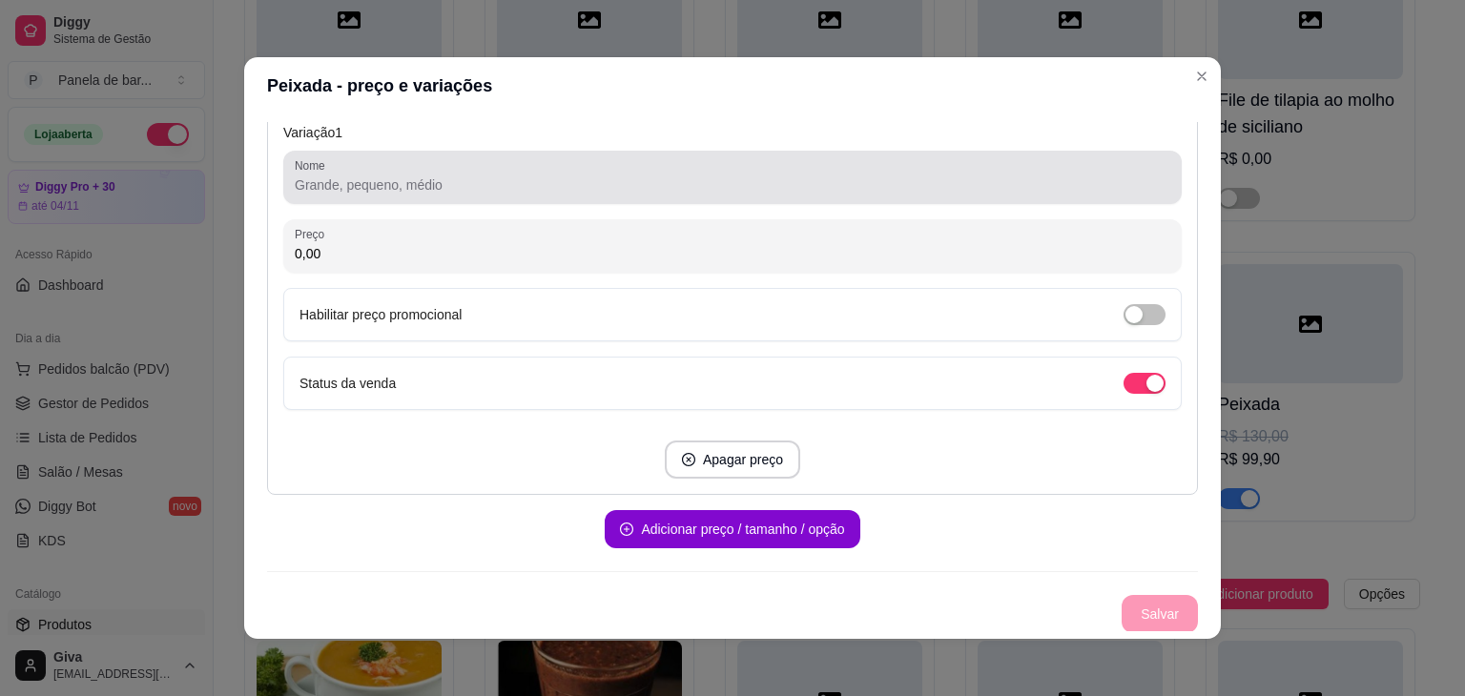
click at [485, 195] on div at bounding box center [733, 177] width 876 height 38
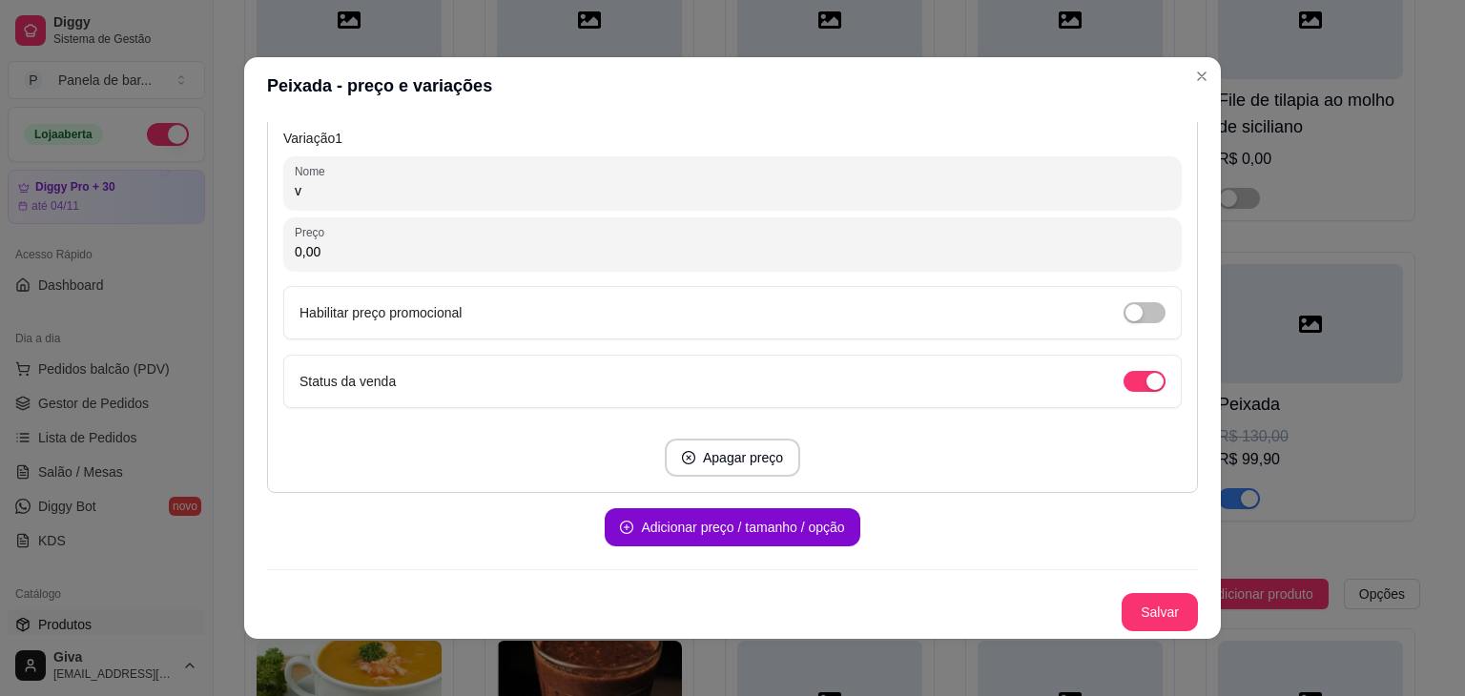
scroll to position [408, 0]
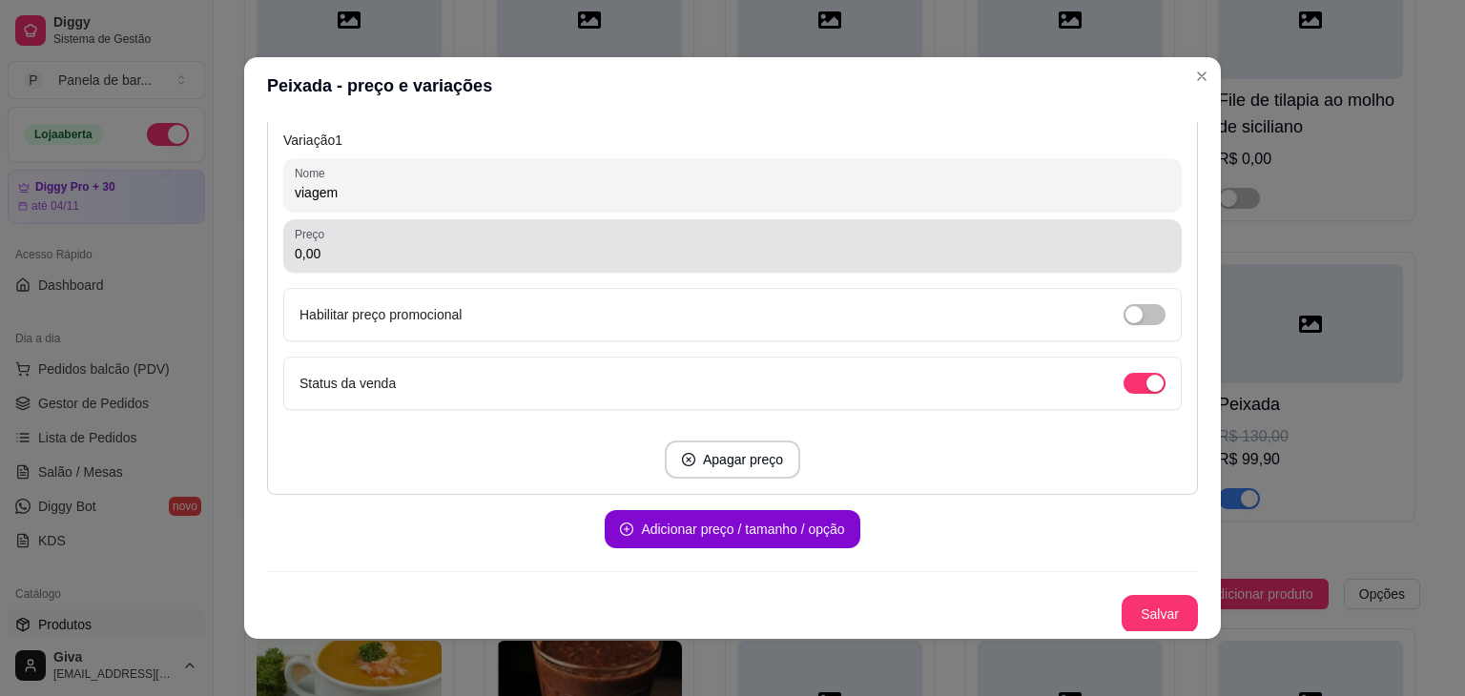
type input "viagem"
click at [446, 234] on div "0,00" at bounding box center [733, 246] width 876 height 38
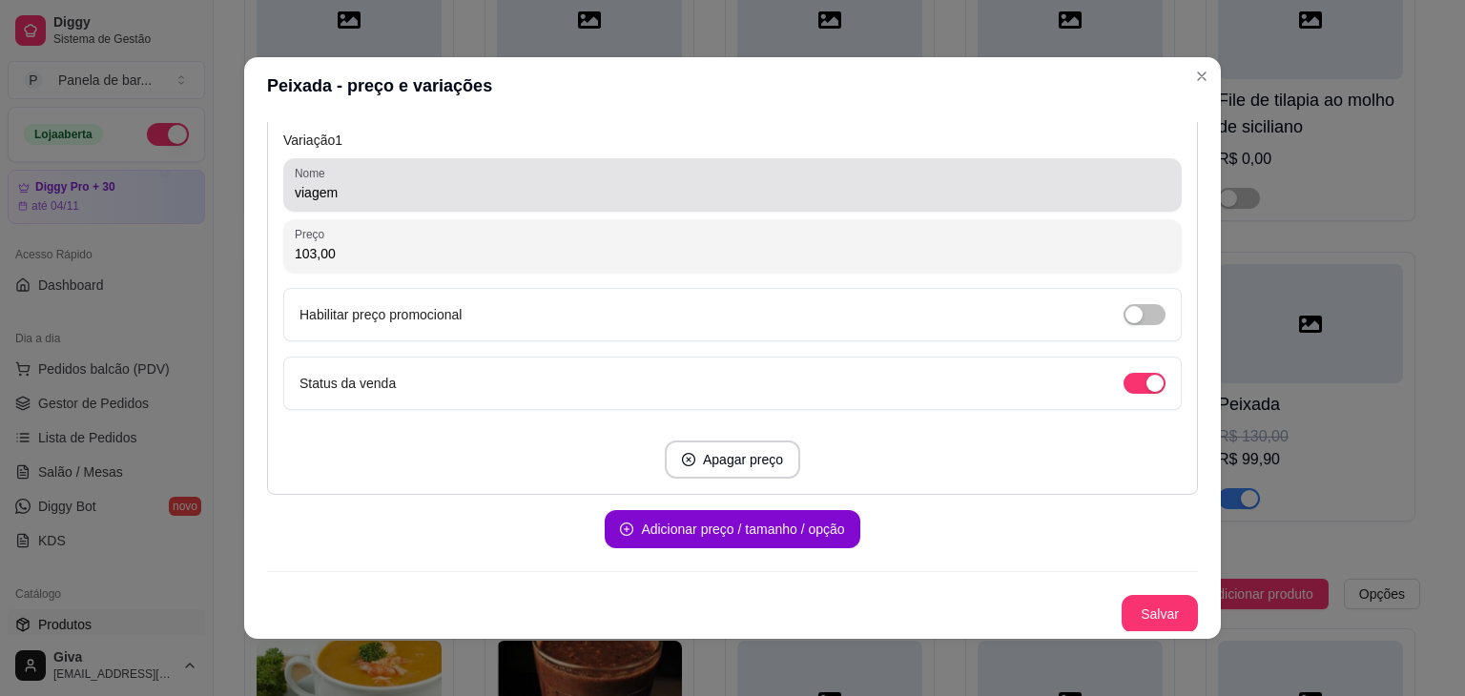
type input "103,00"
click at [363, 174] on div "viagem" at bounding box center [733, 185] width 876 height 38
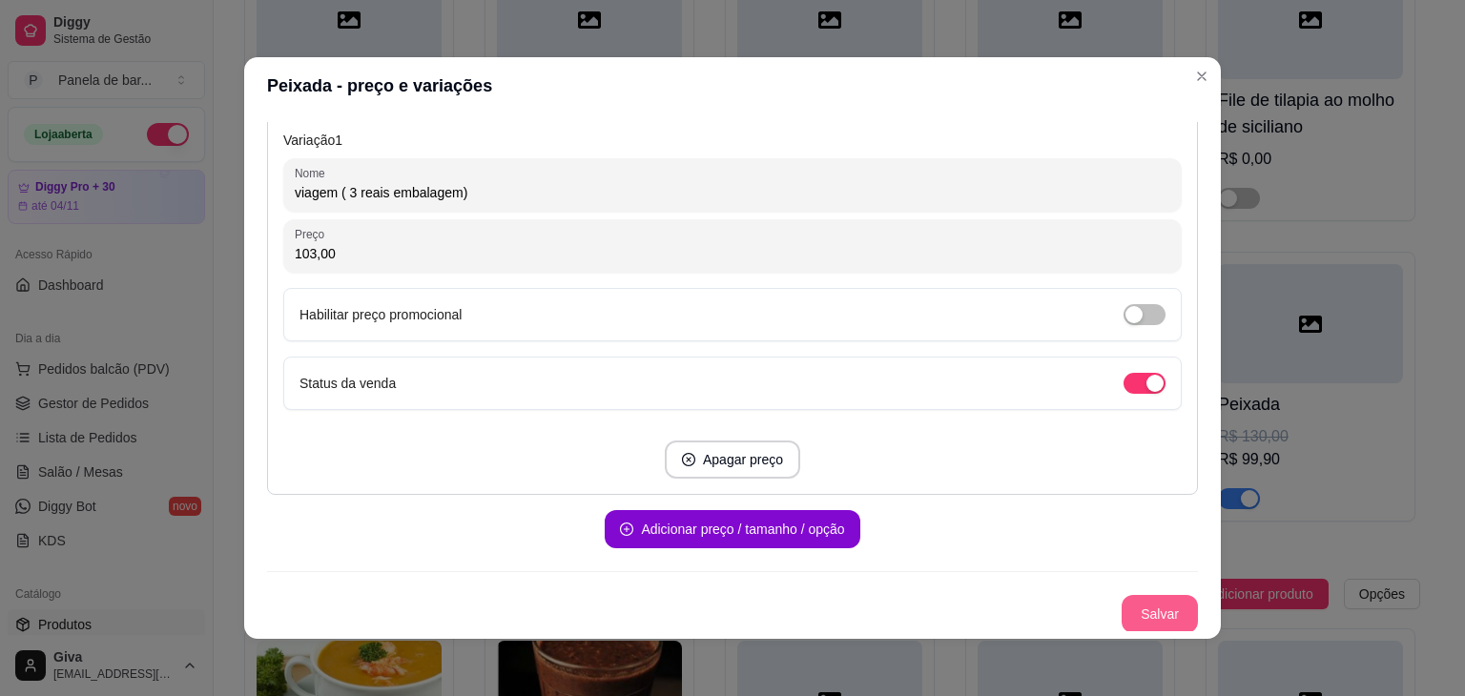
type input "viagem ( 3 reais embalagem)"
click at [1144, 615] on button "Salvar" at bounding box center [1160, 614] width 74 height 37
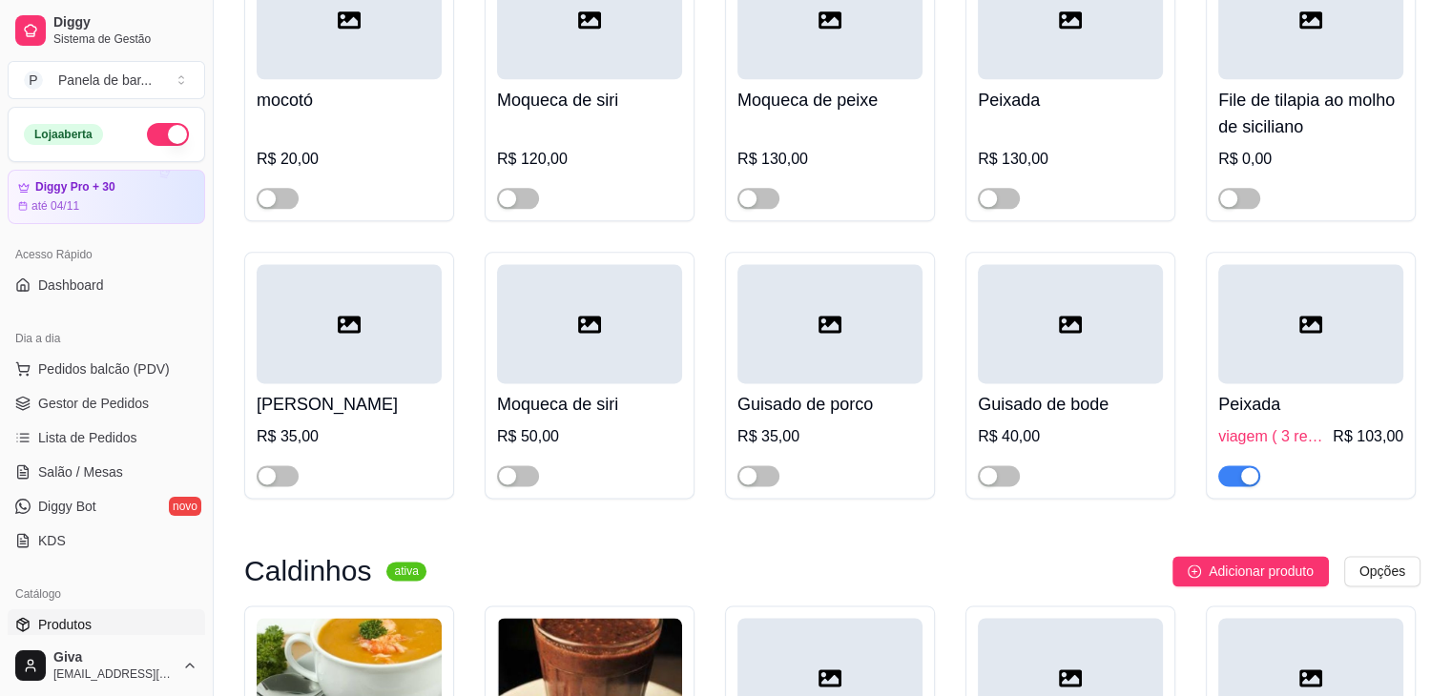
click at [1269, 361] on div at bounding box center [1310, 323] width 185 height 119
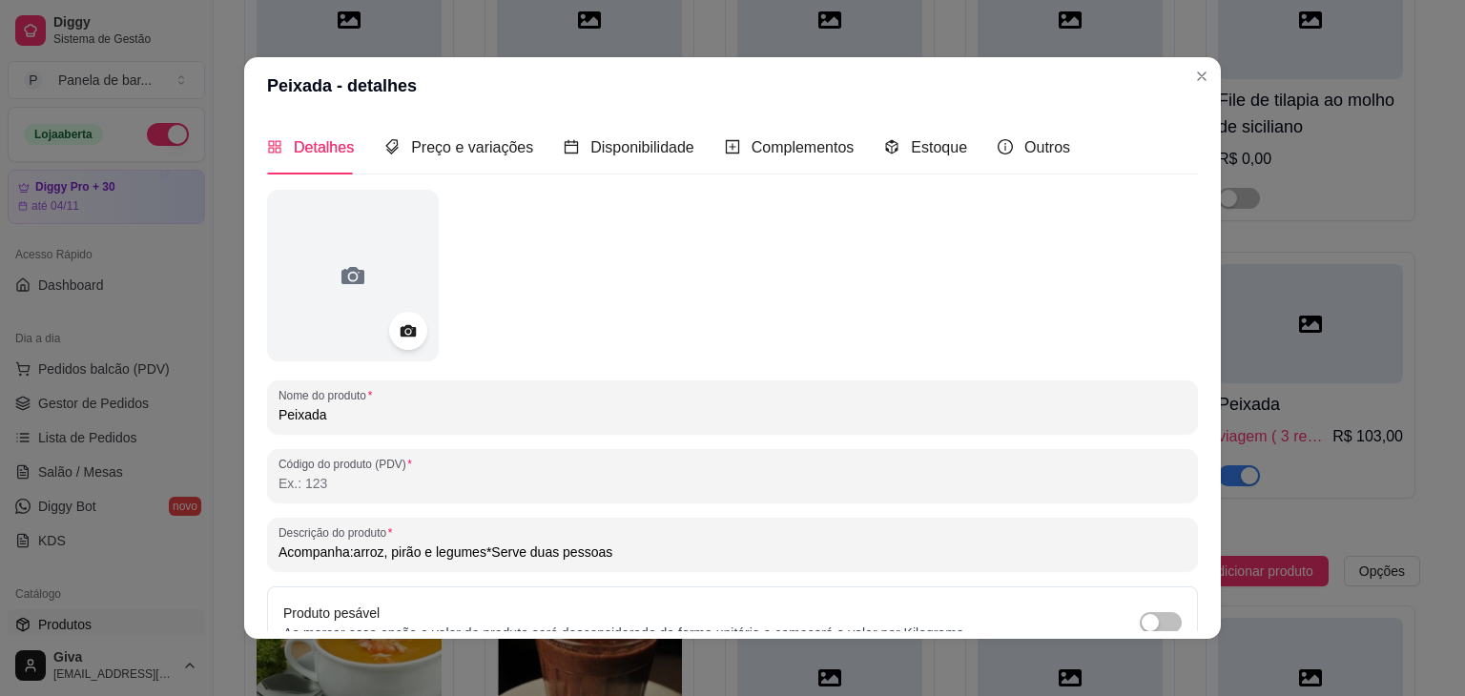
scroll to position [0, 0]
click at [485, 146] on span "Preço e variações" at bounding box center [472, 149] width 122 height 16
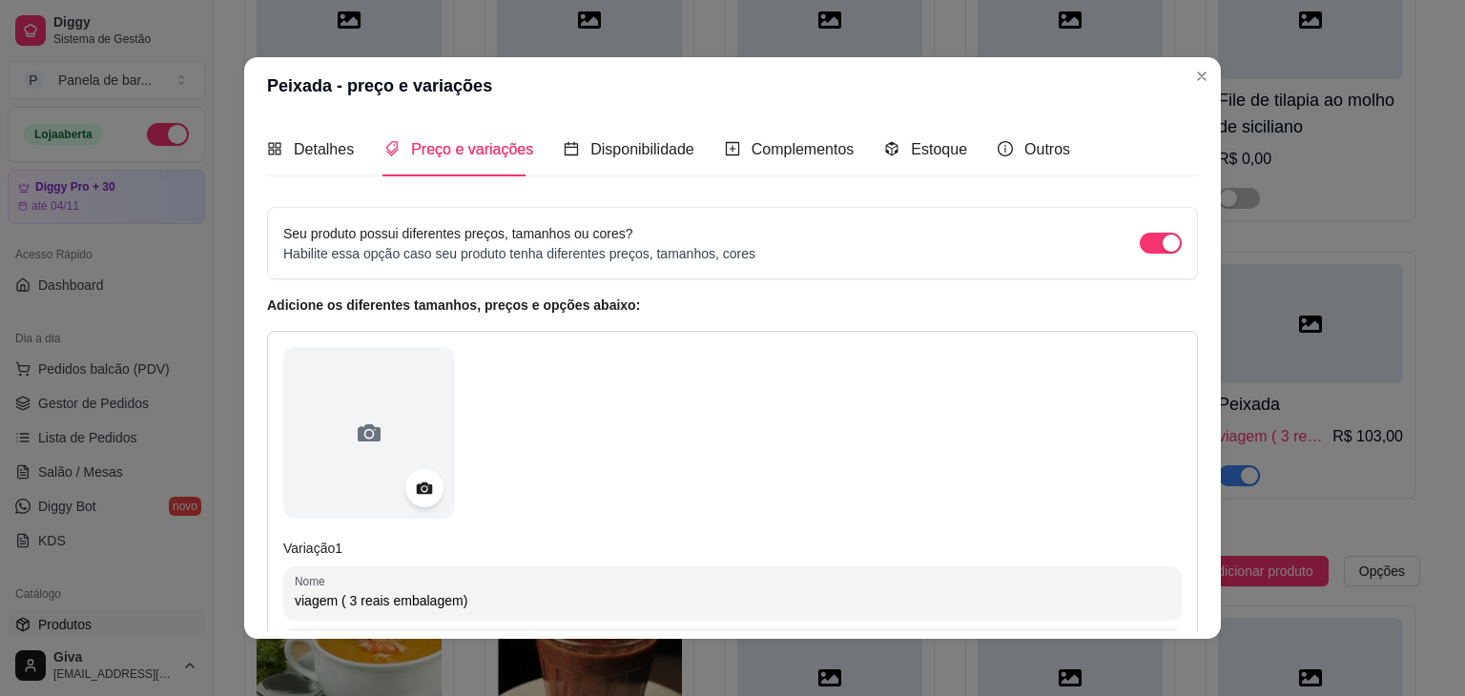
scroll to position [408, 0]
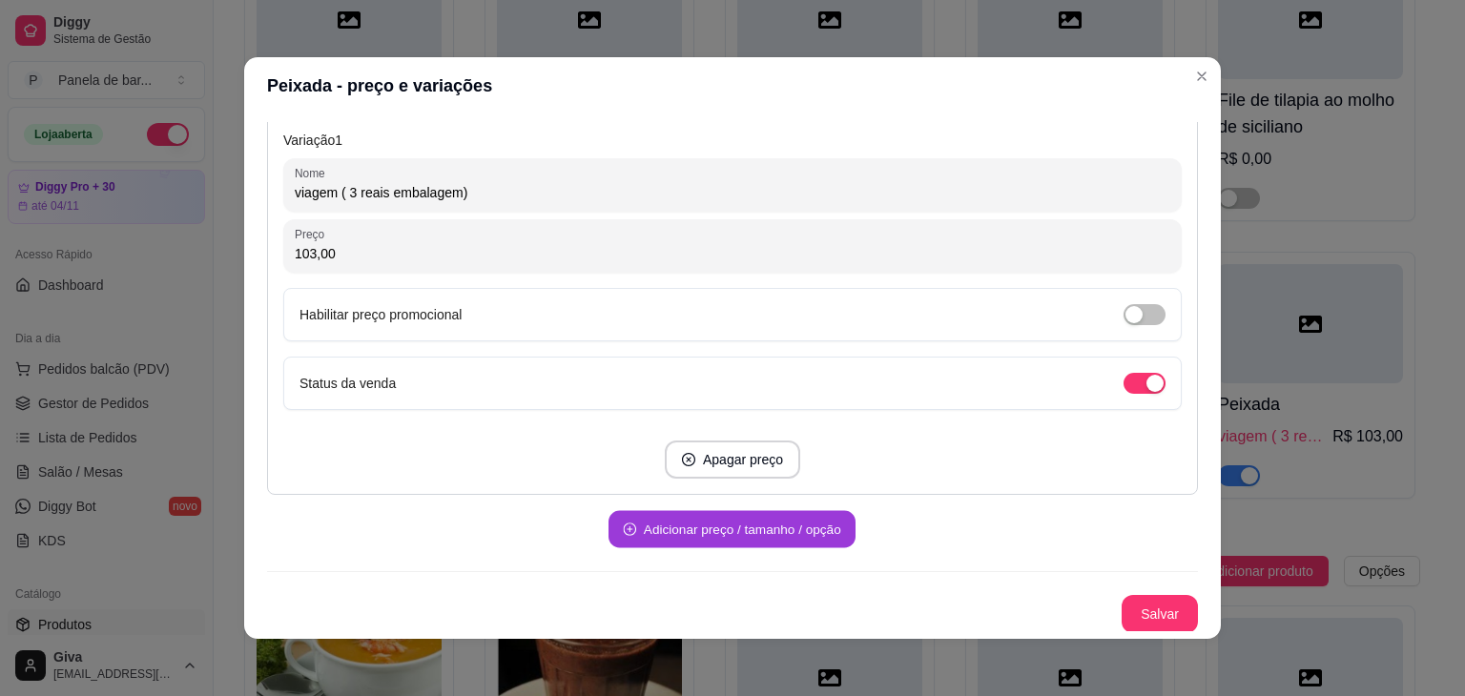
click at [684, 539] on button "Adicionar preço / tamanho / opção" at bounding box center [731, 529] width 247 height 37
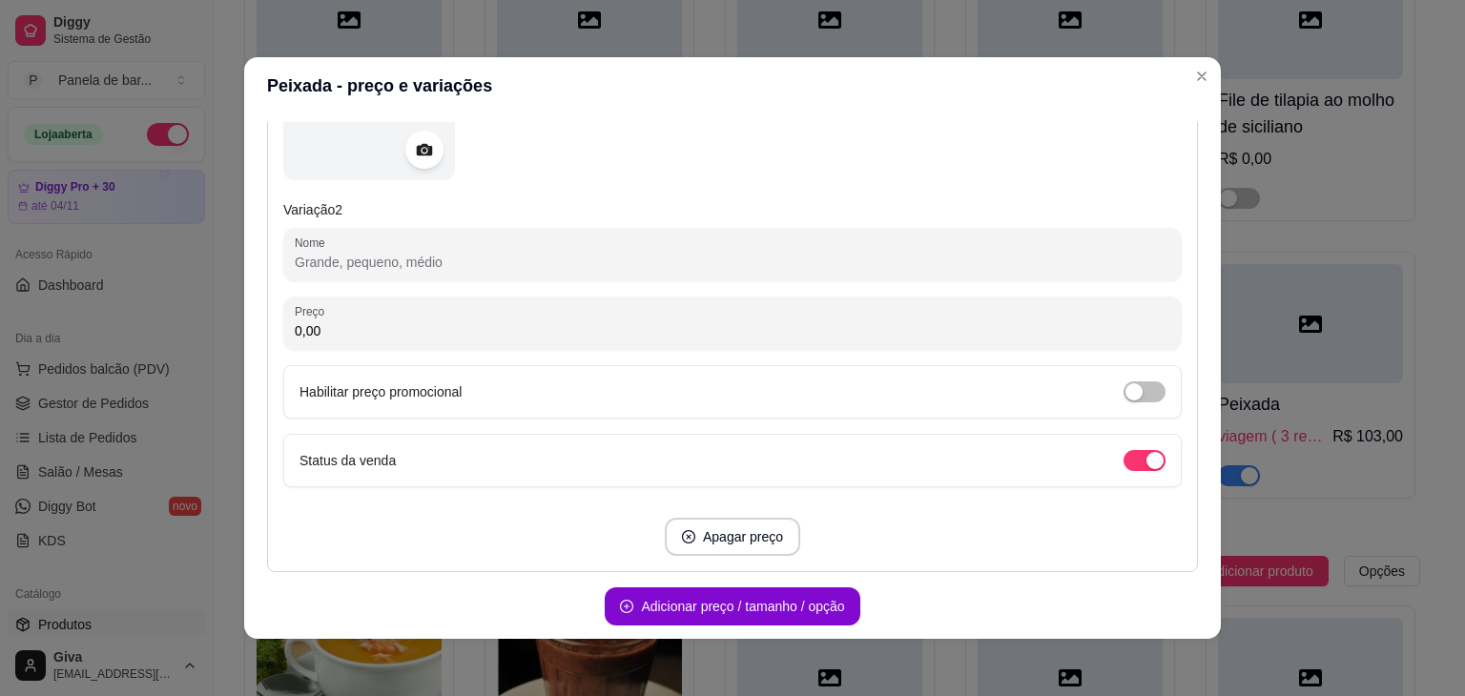
scroll to position [927, 0]
click at [537, 264] on input "Nome" at bounding box center [733, 261] width 876 height 19
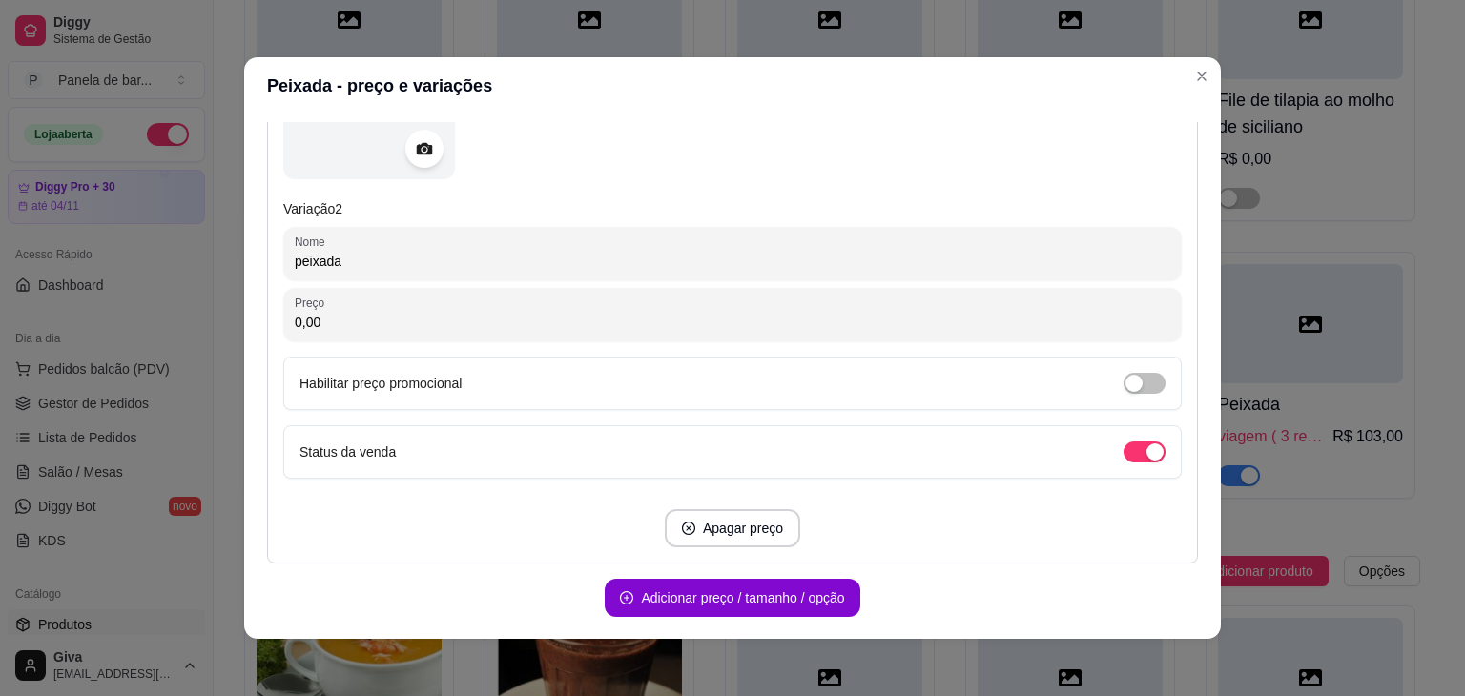
type input "peixada"
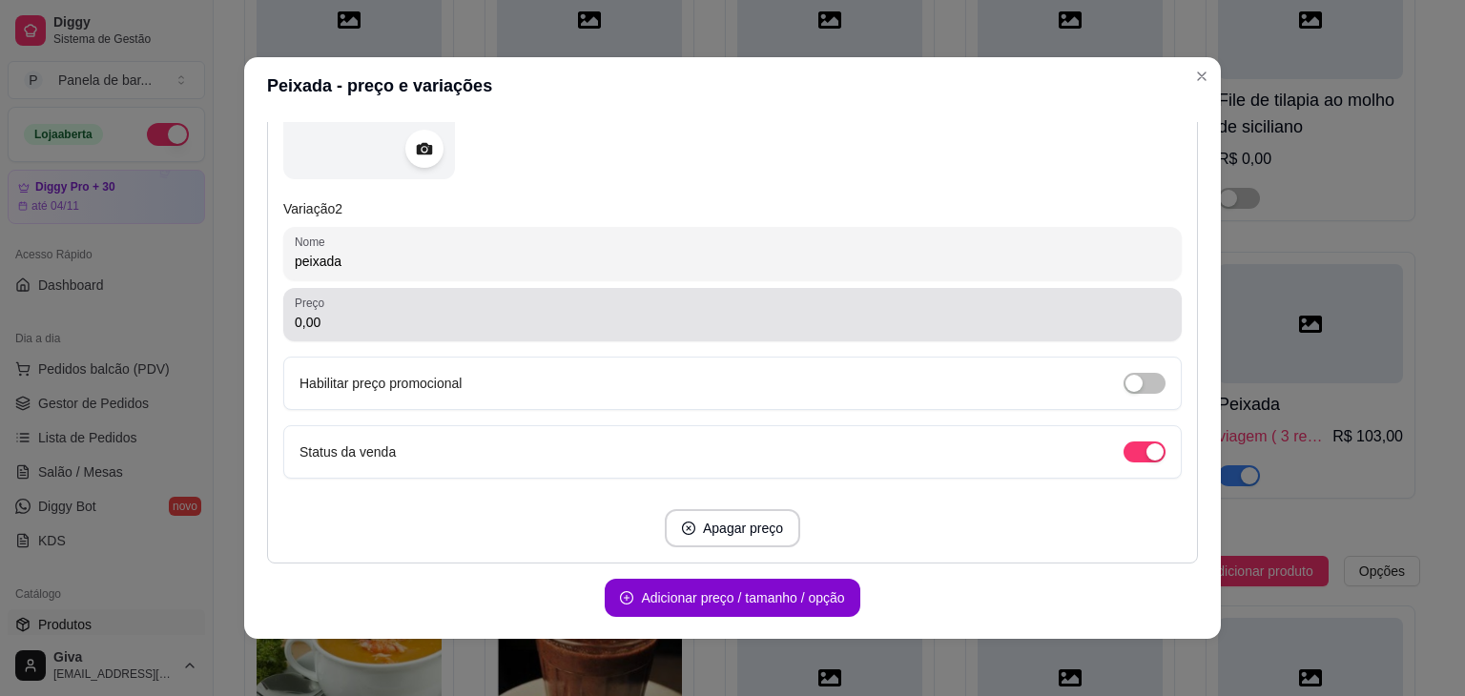
click at [538, 288] on div "Preço 0,00" at bounding box center [732, 314] width 898 height 53
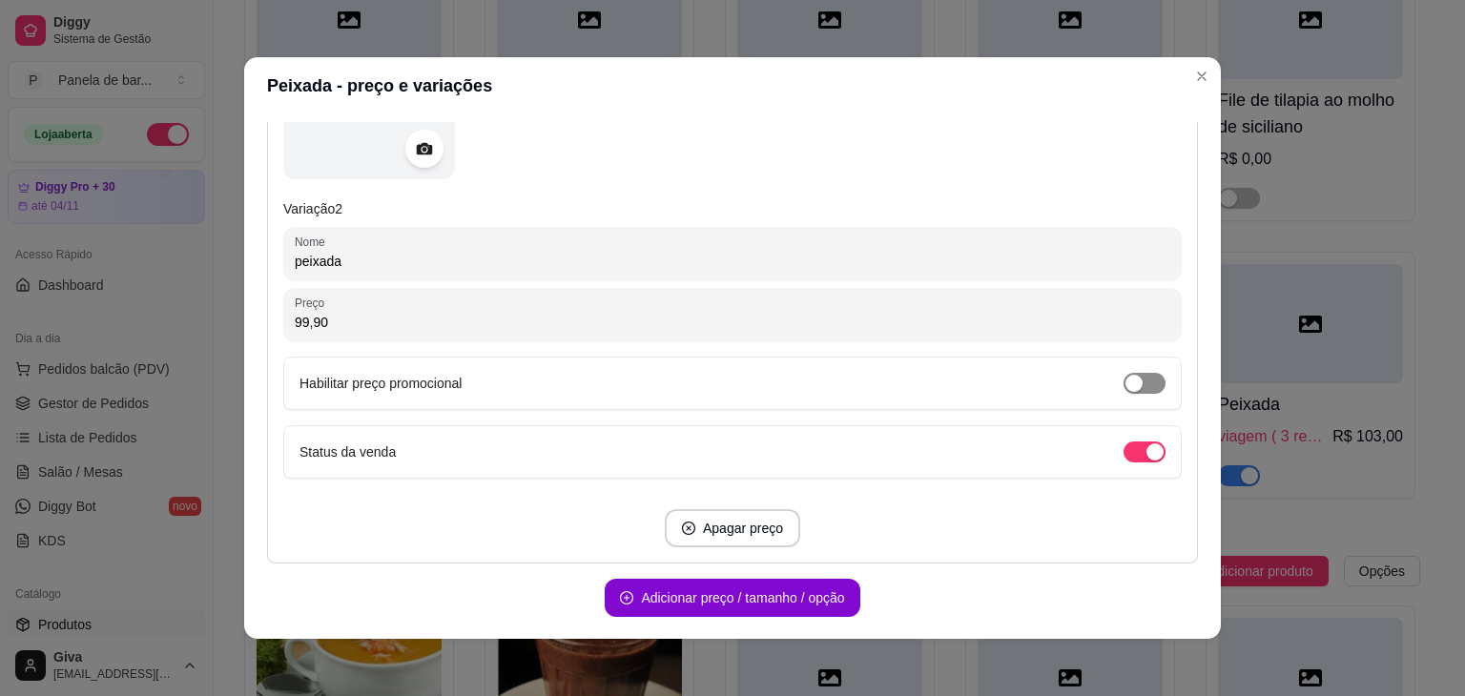
type input "99,90"
click at [1125, 382] on div "button" at bounding box center [1133, 383] width 17 height 17
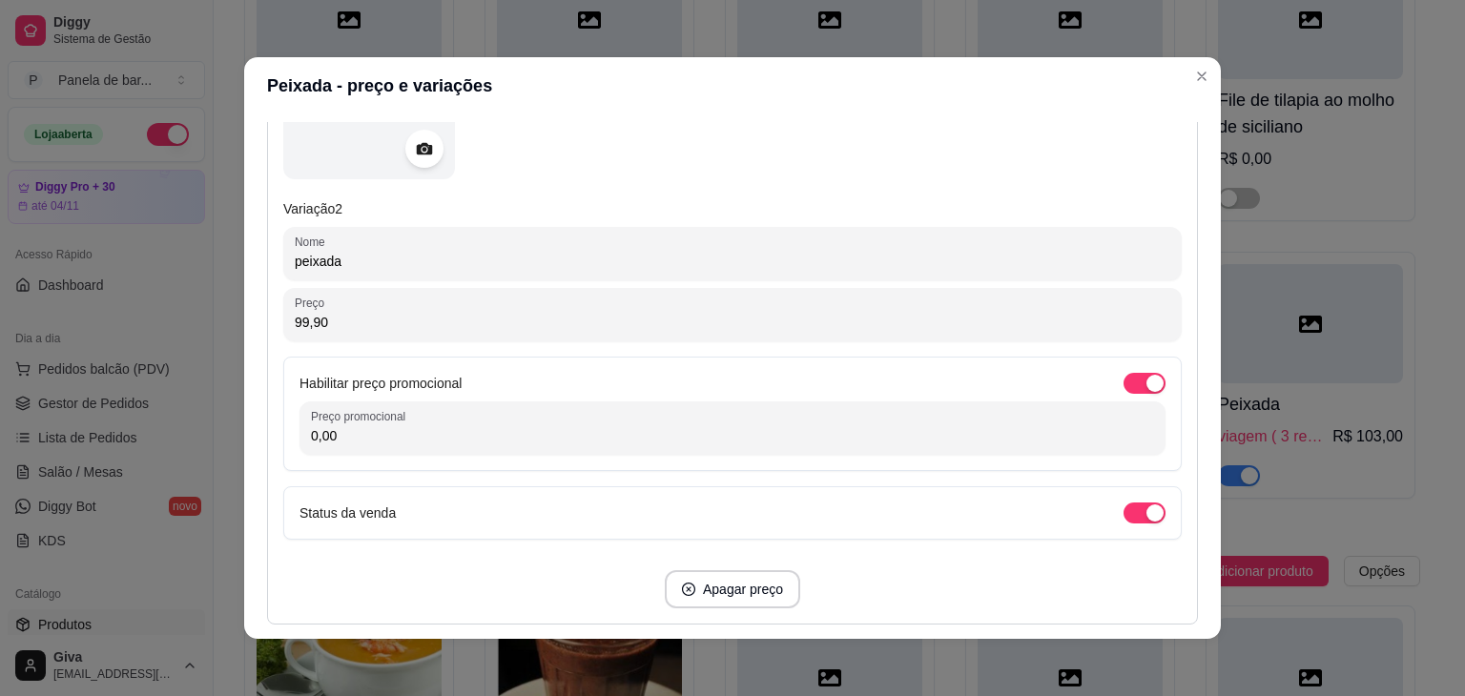
click at [622, 432] on input "0,00" at bounding box center [732, 435] width 843 height 19
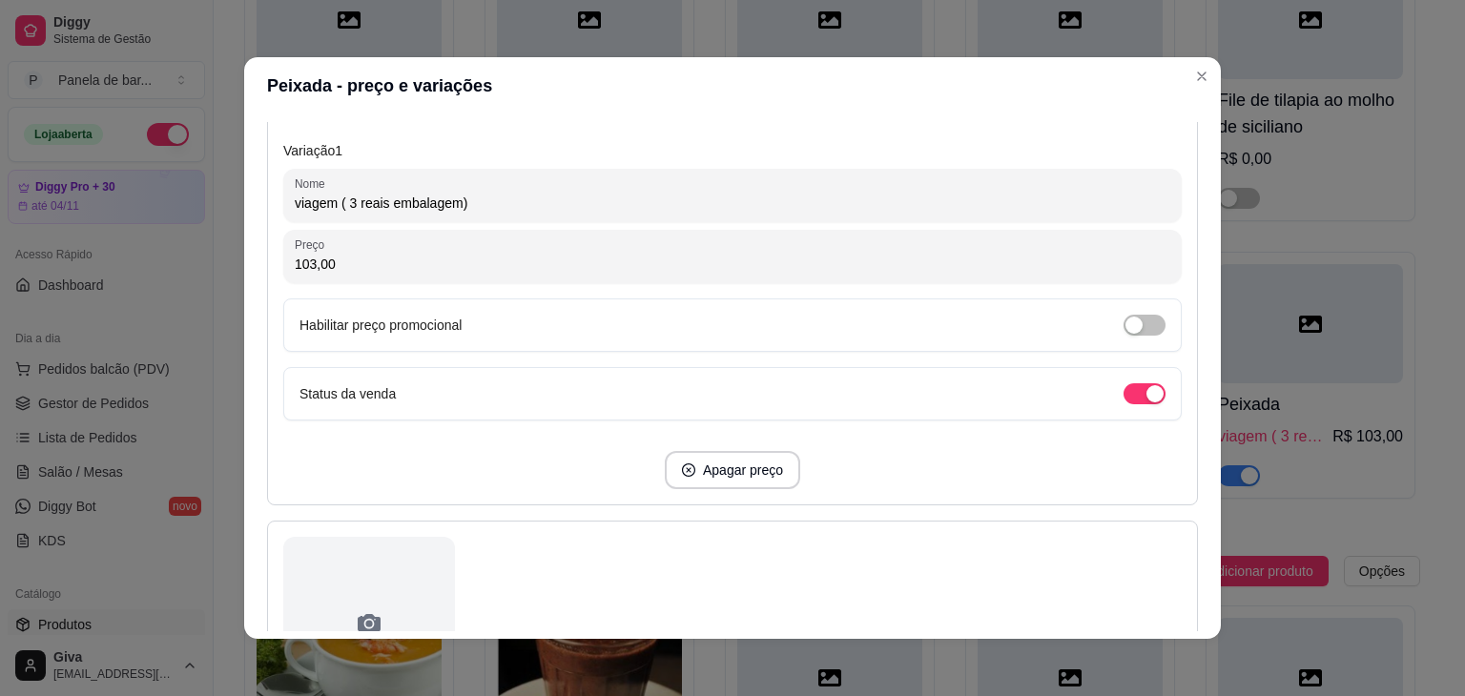
scroll to position [396, 0]
type input "130,00"
click at [1125, 321] on div "button" at bounding box center [1133, 327] width 17 height 17
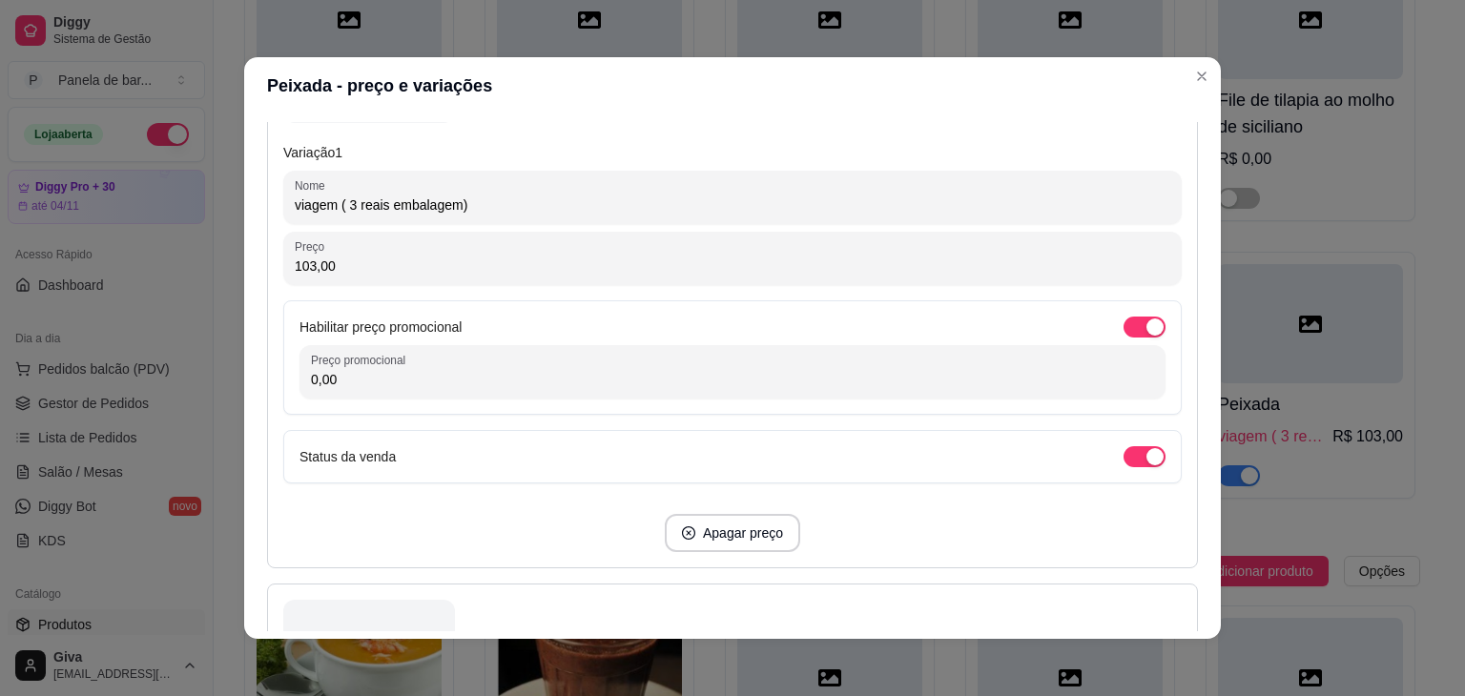
click at [648, 379] on input "0,00" at bounding box center [732, 379] width 843 height 19
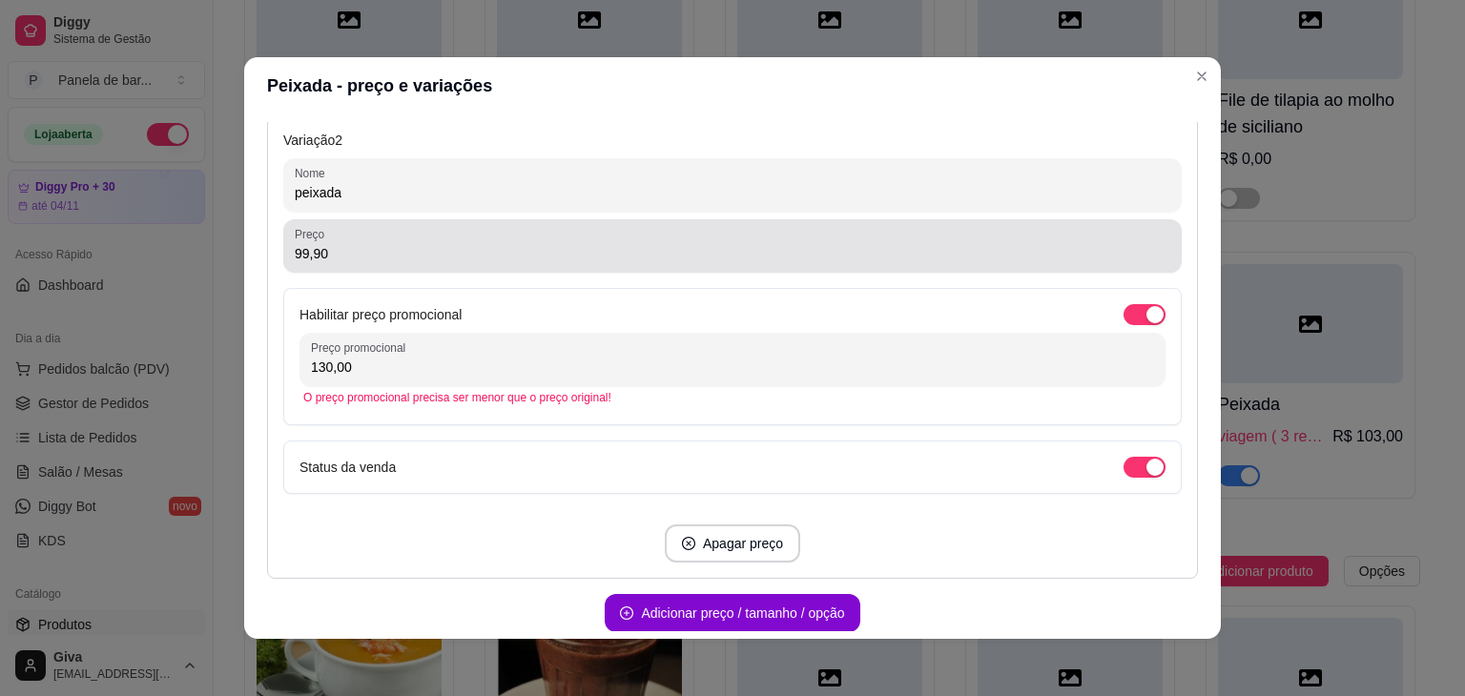
type input "130,00"
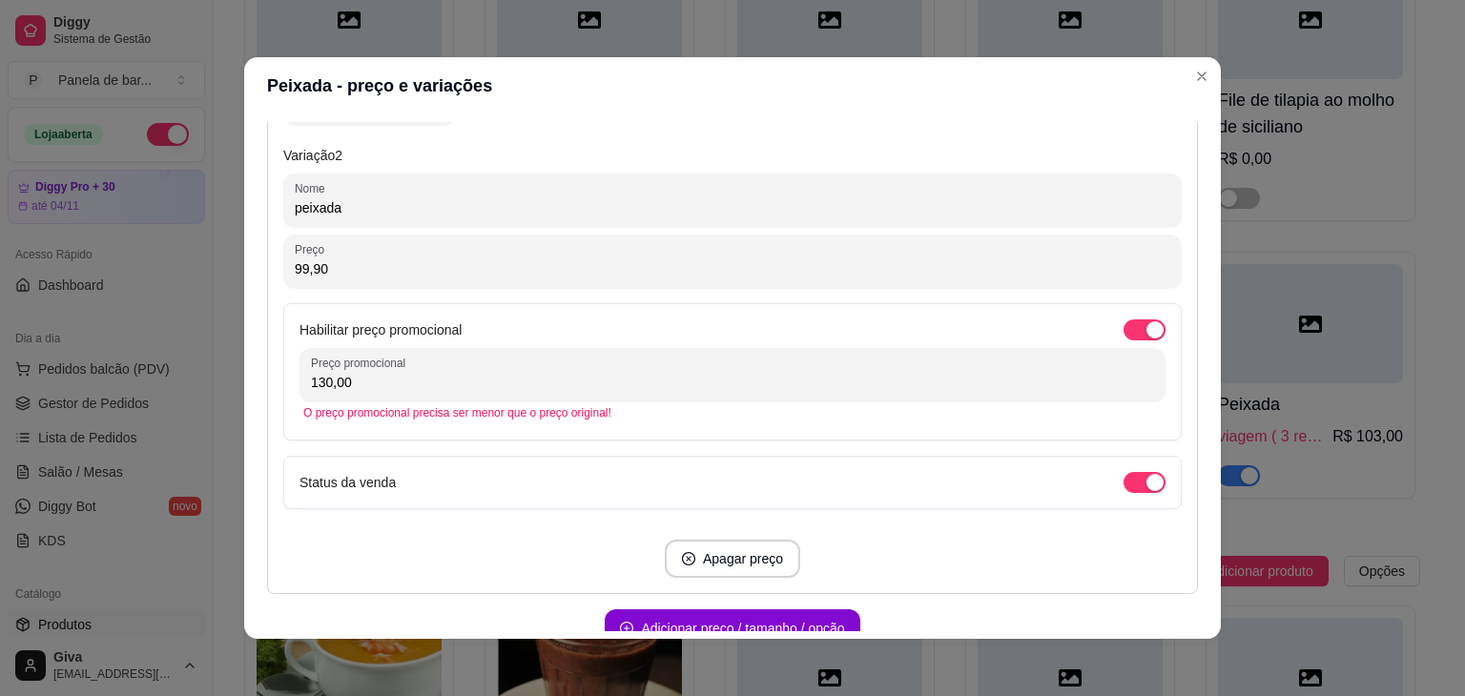
scroll to position [1080, 0]
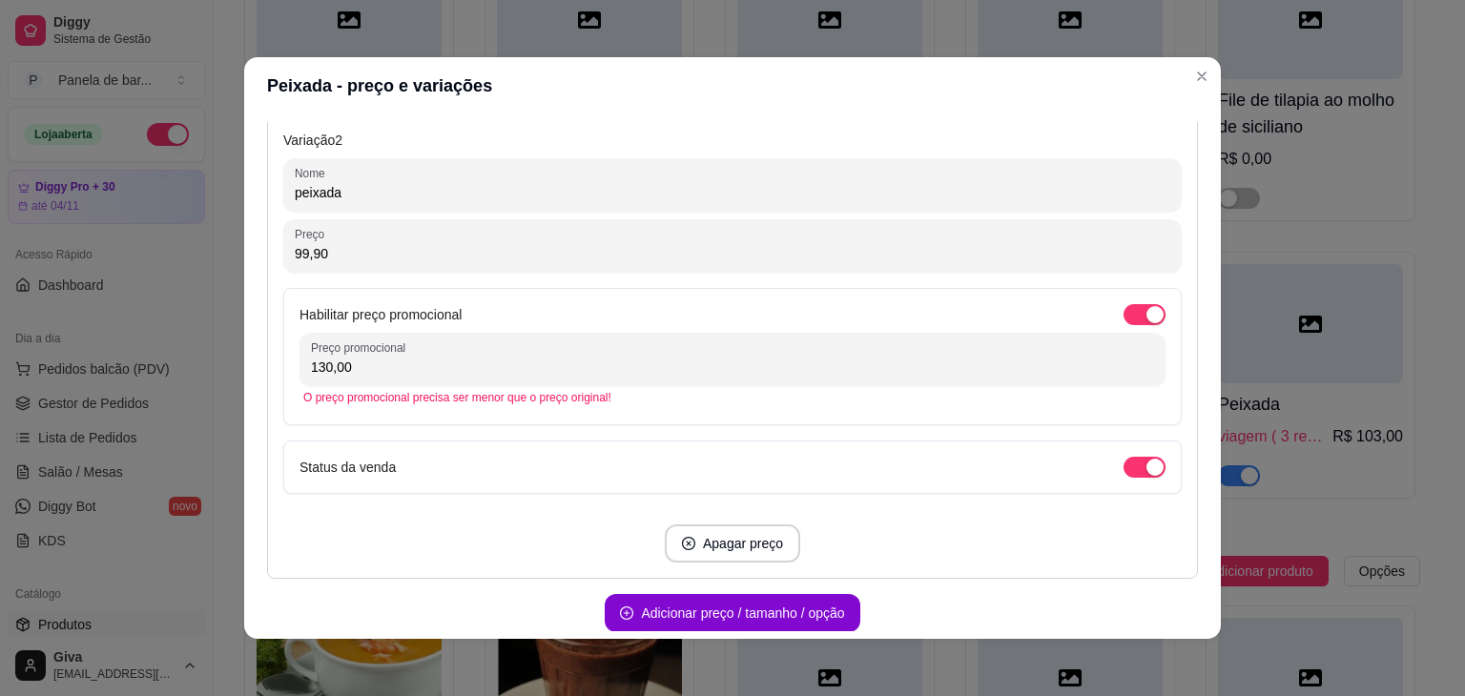
click at [423, 244] on input "99,90" at bounding box center [733, 253] width 876 height 19
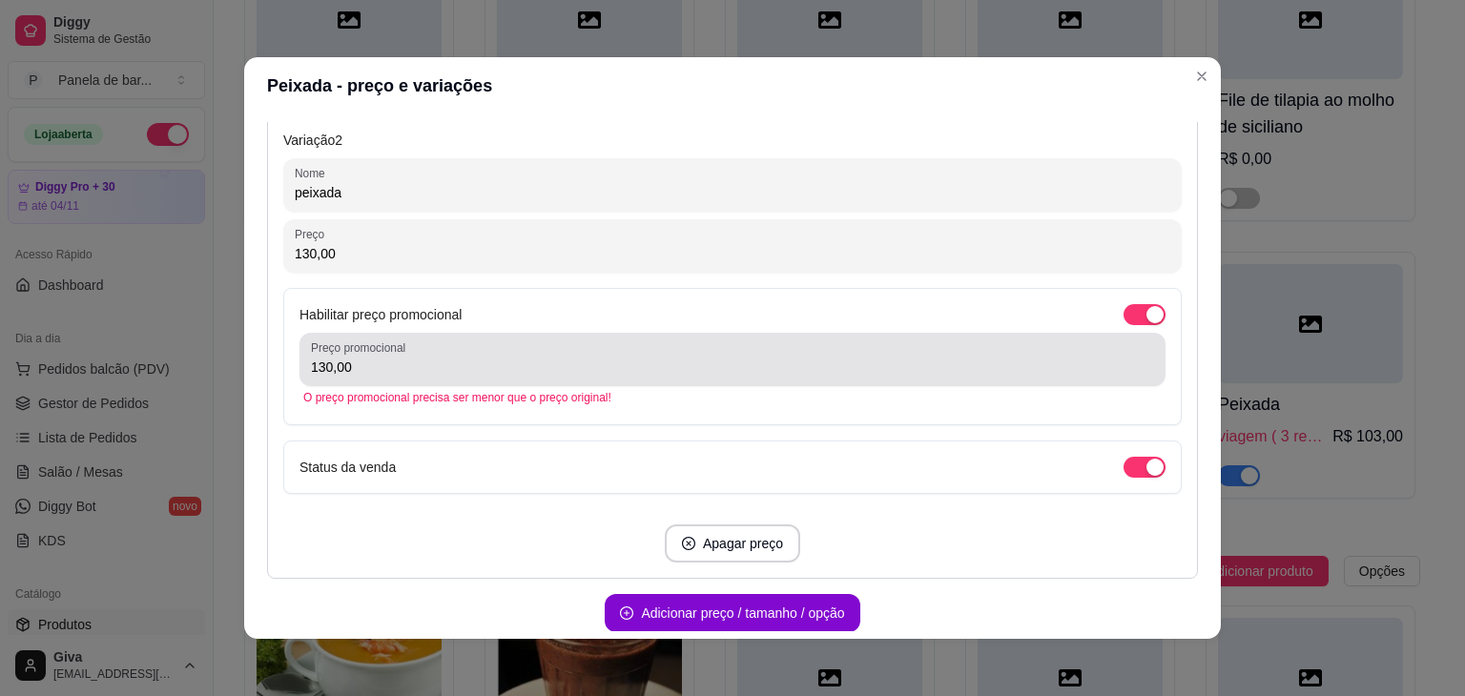
type input "130,00"
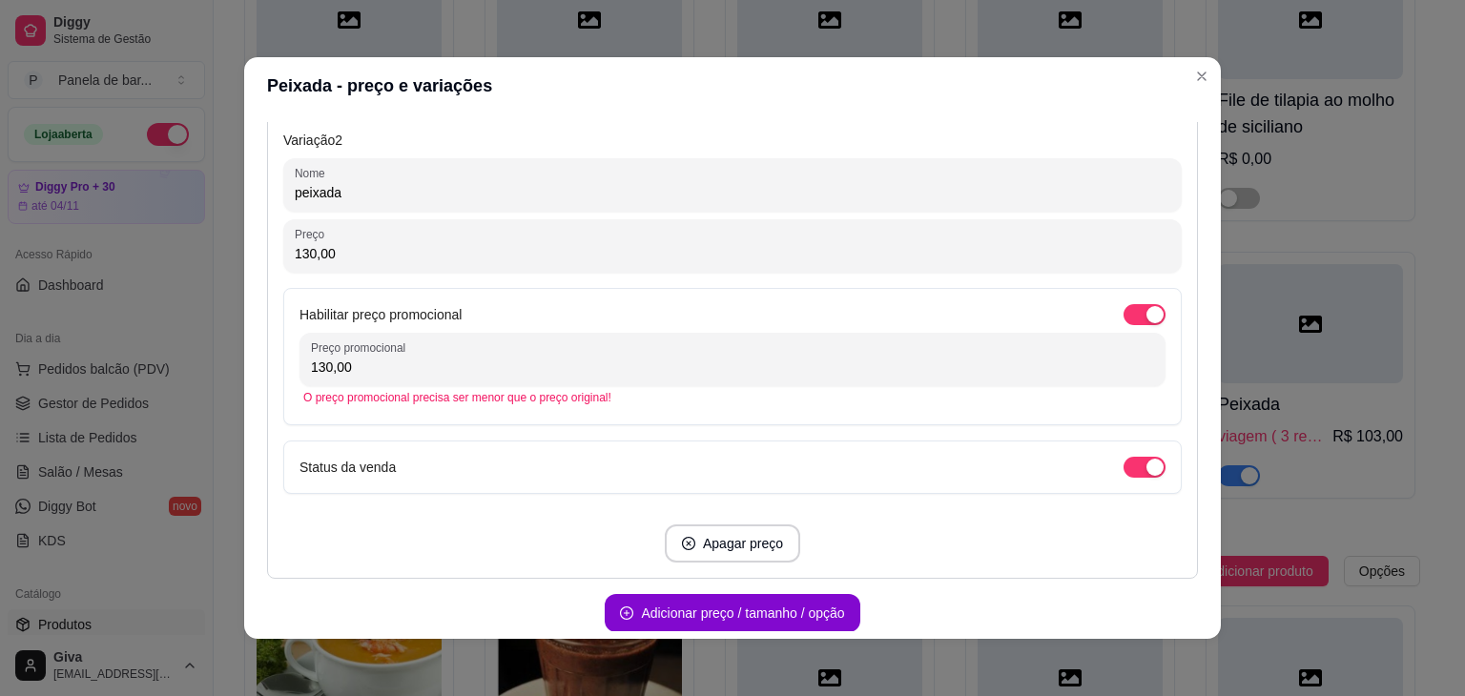
click at [431, 361] on input "130,00" at bounding box center [732, 367] width 843 height 19
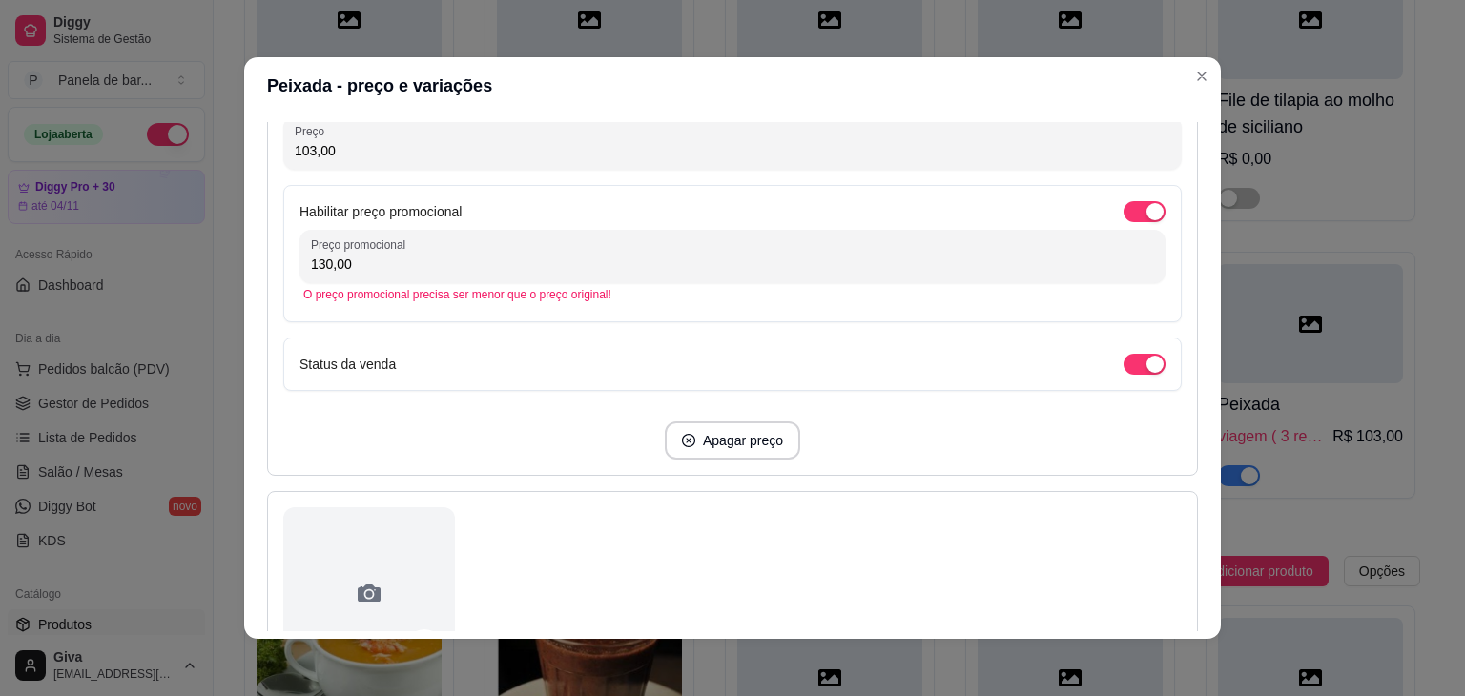
scroll to position [510, 0]
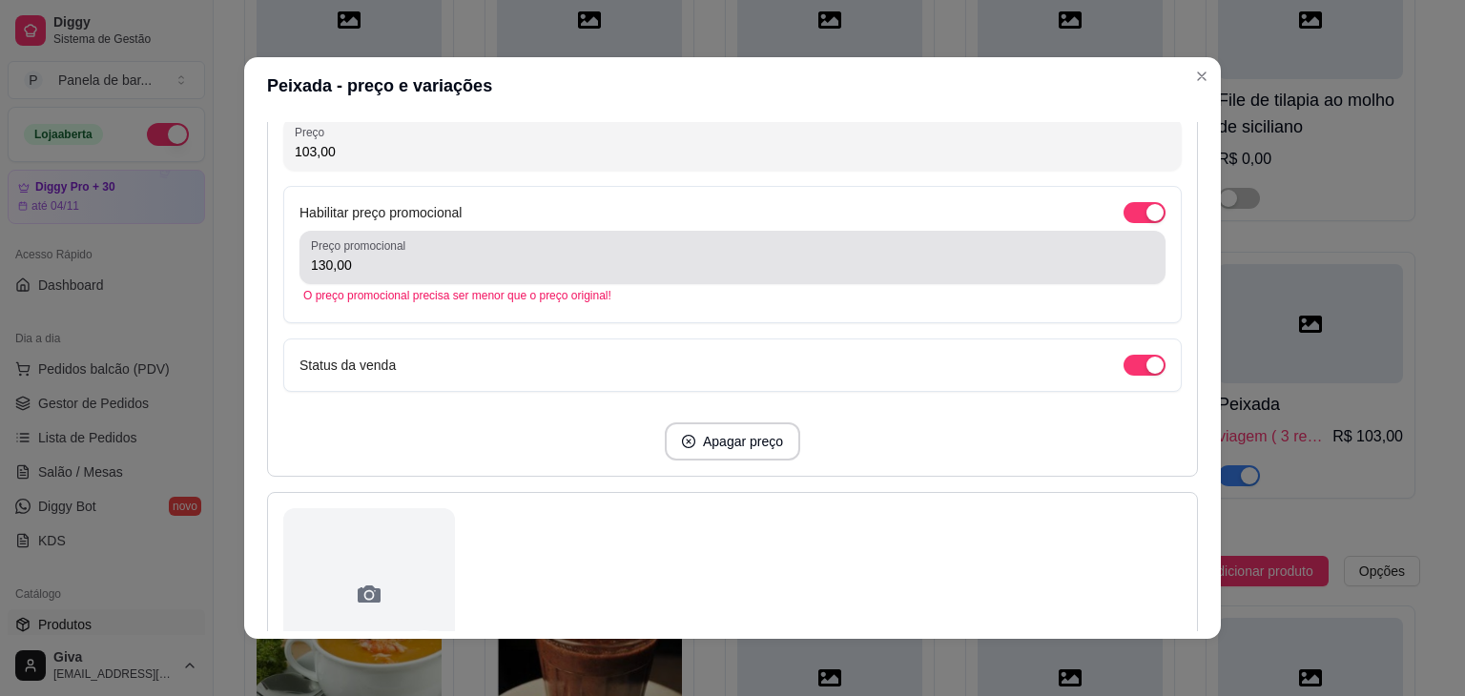
type input "99,90"
click at [423, 253] on div "130,00" at bounding box center [732, 257] width 843 height 38
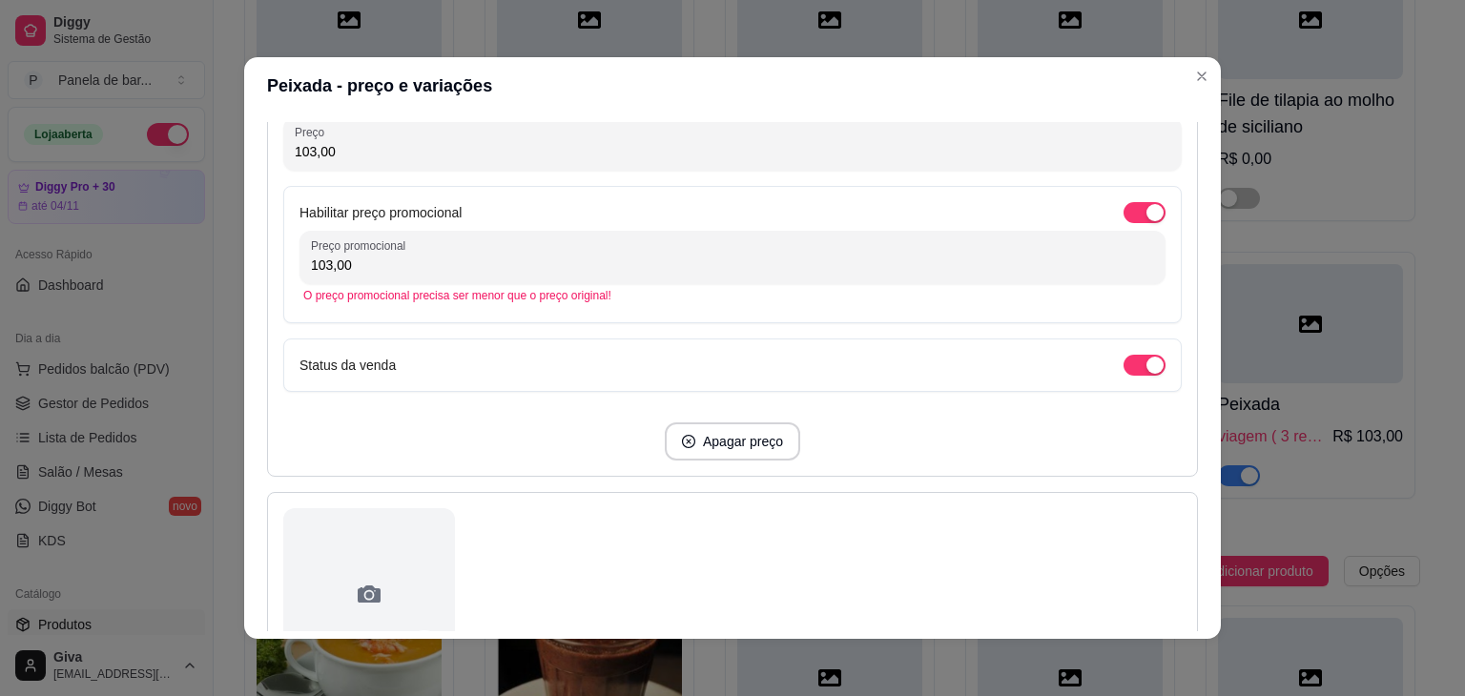
scroll to position [421, 0]
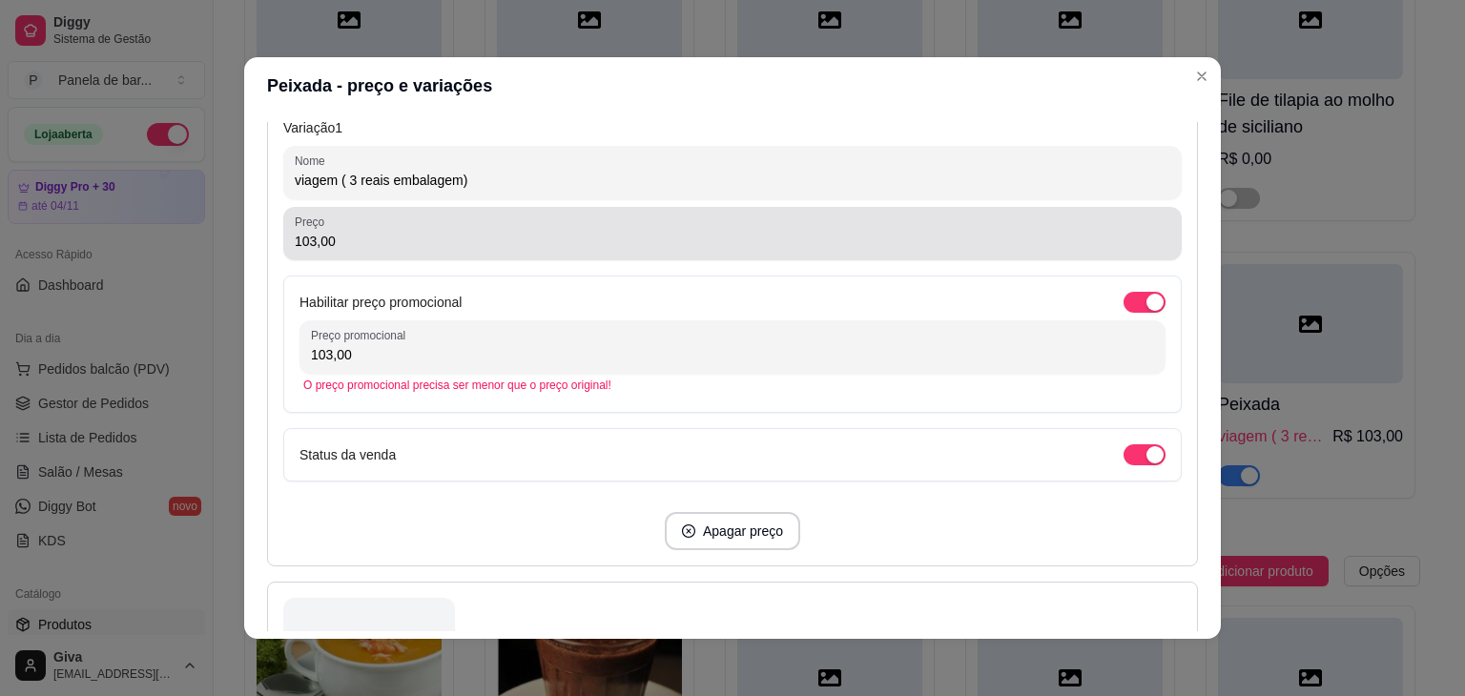
type input "103,00"
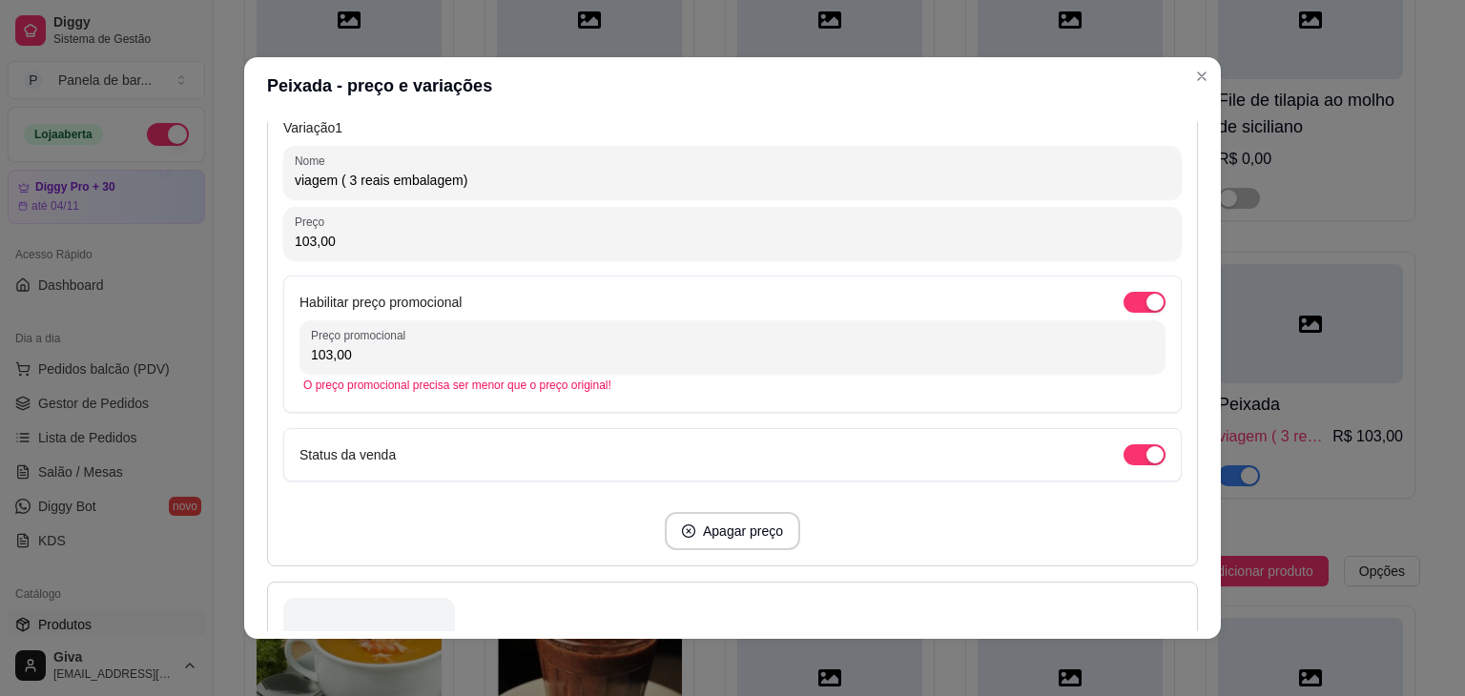
click at [421, 241] on input "103,00" at bounding box center [733, 241] width 876 height 19
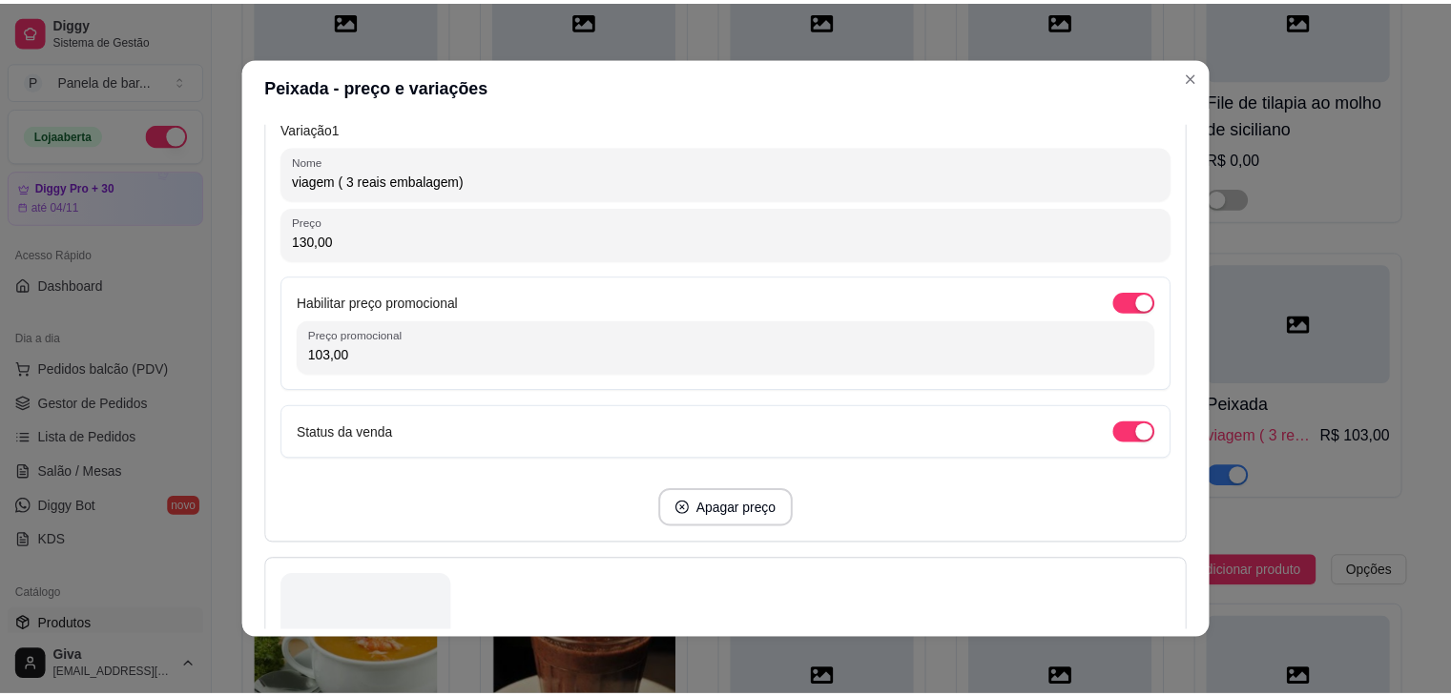
scroll to position [1117, 0]
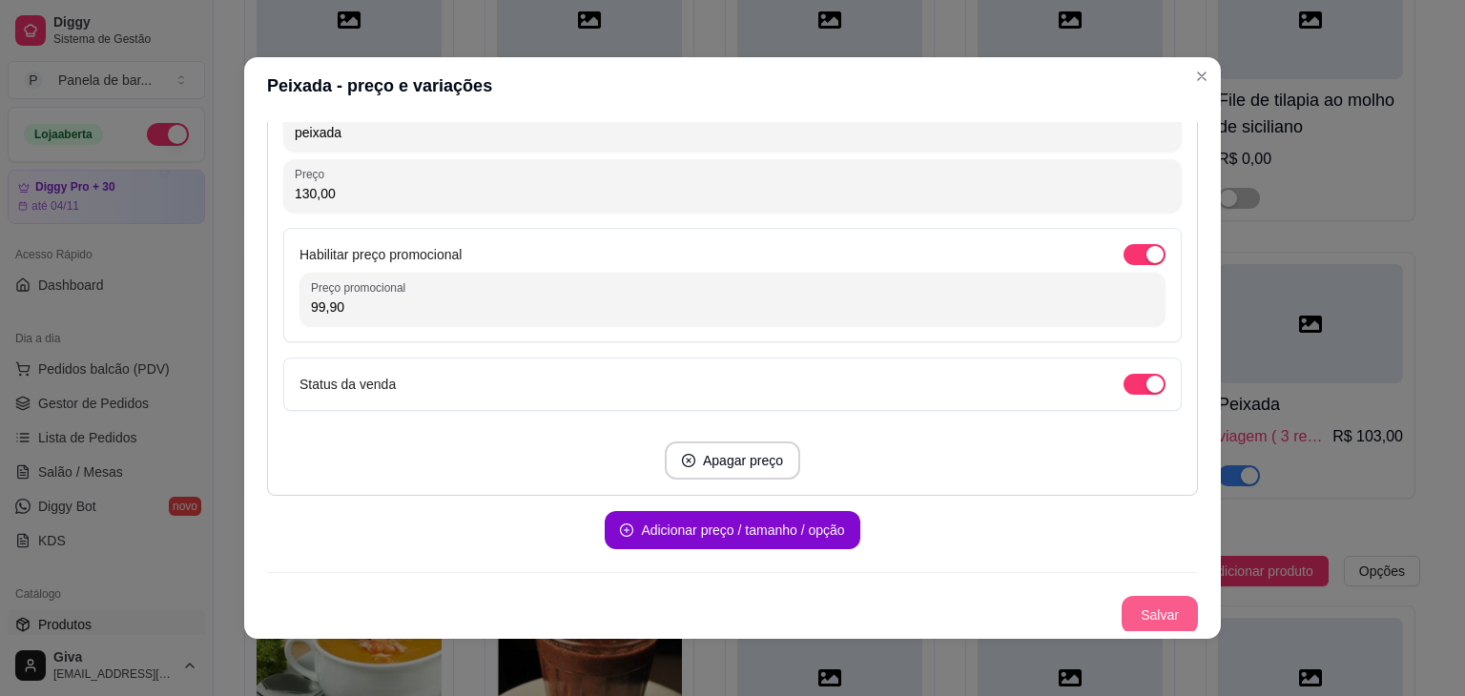
type input "130,00"
click at [1144, 623] on button "Salvar" at bounding box center [1160, 615] width 74 height 37
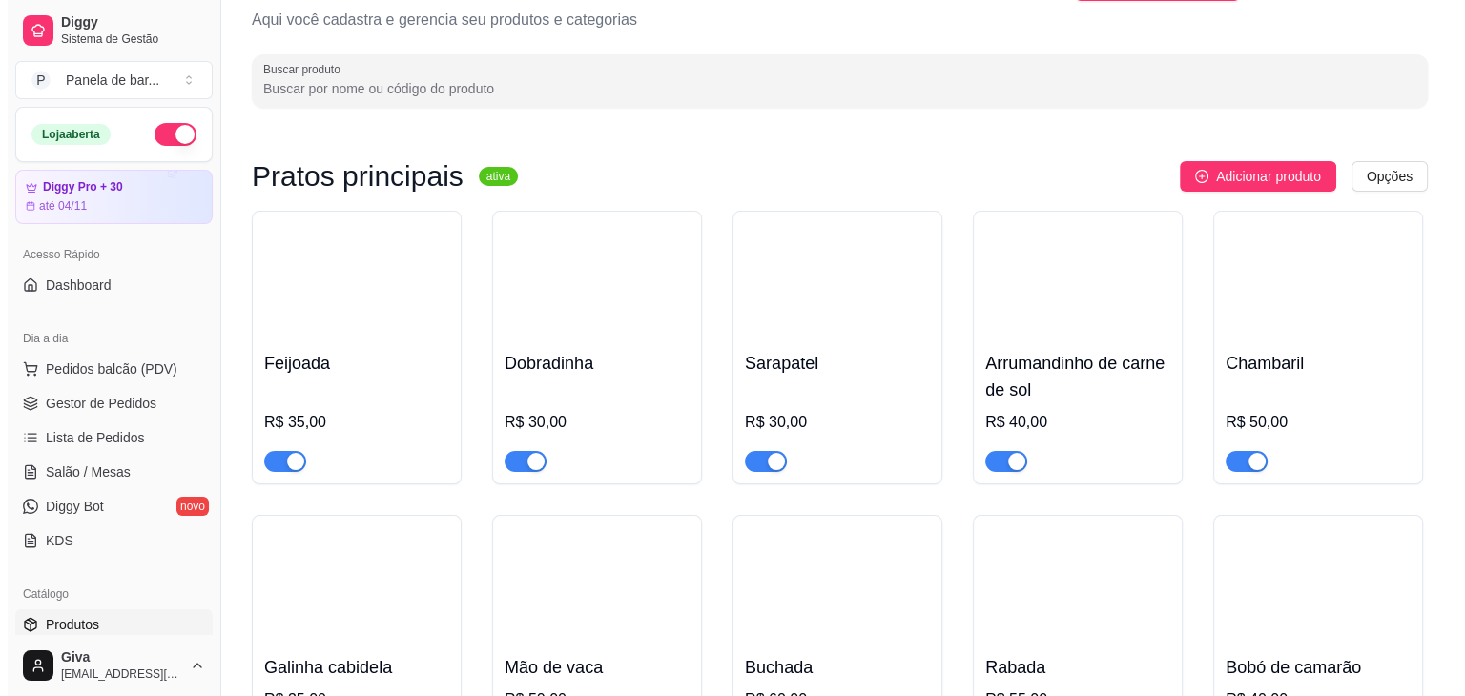
scroll to position [0, 0]
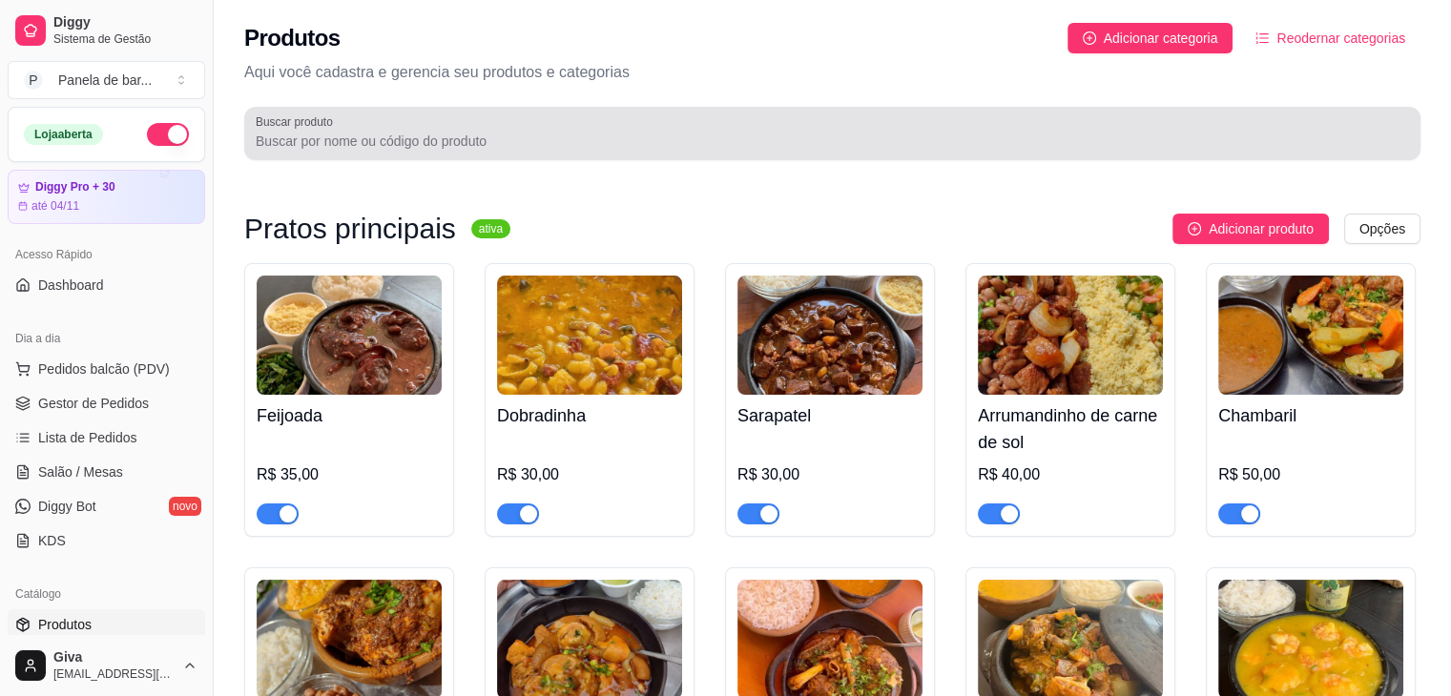
click at [574, 108] on div "Buscar produto" at bounding box center [832, 133] width 1176 height 53
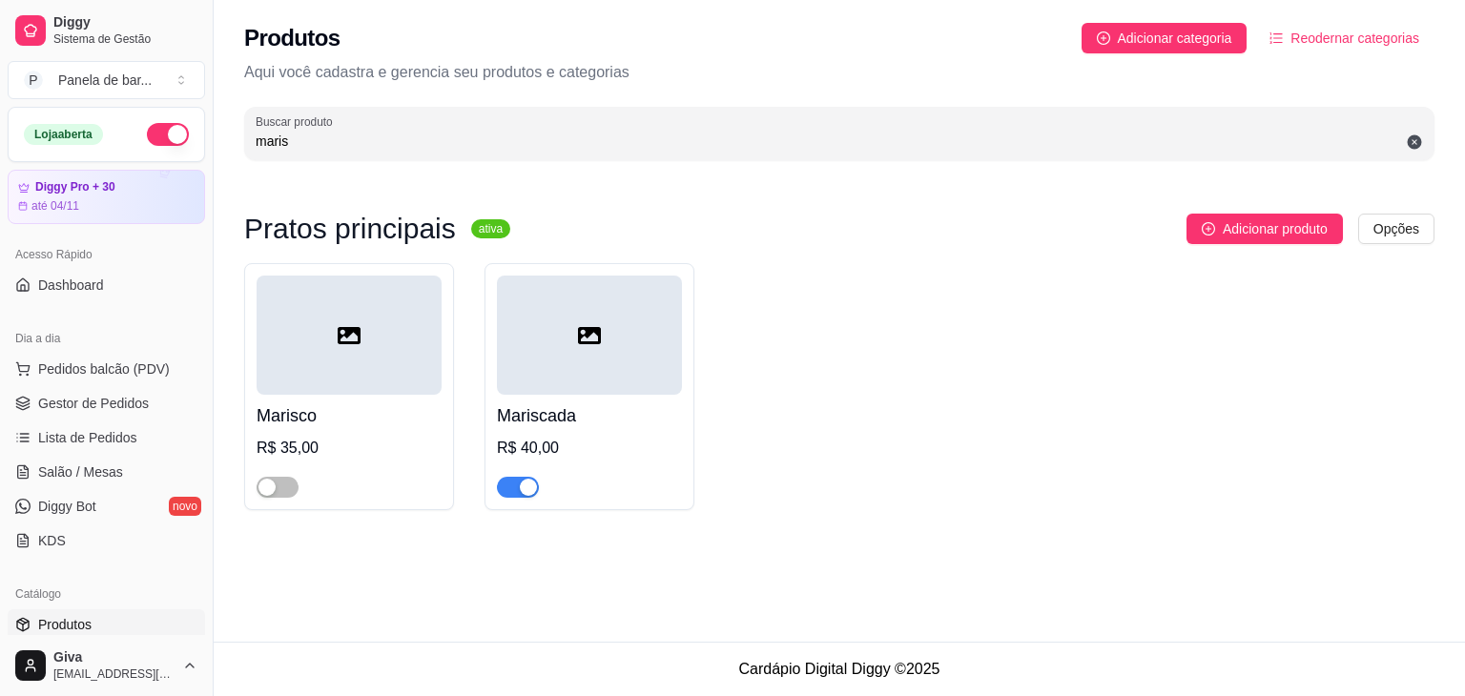
type input "maris"
